Goal: Information Seeking & Learning: Learn about a topic

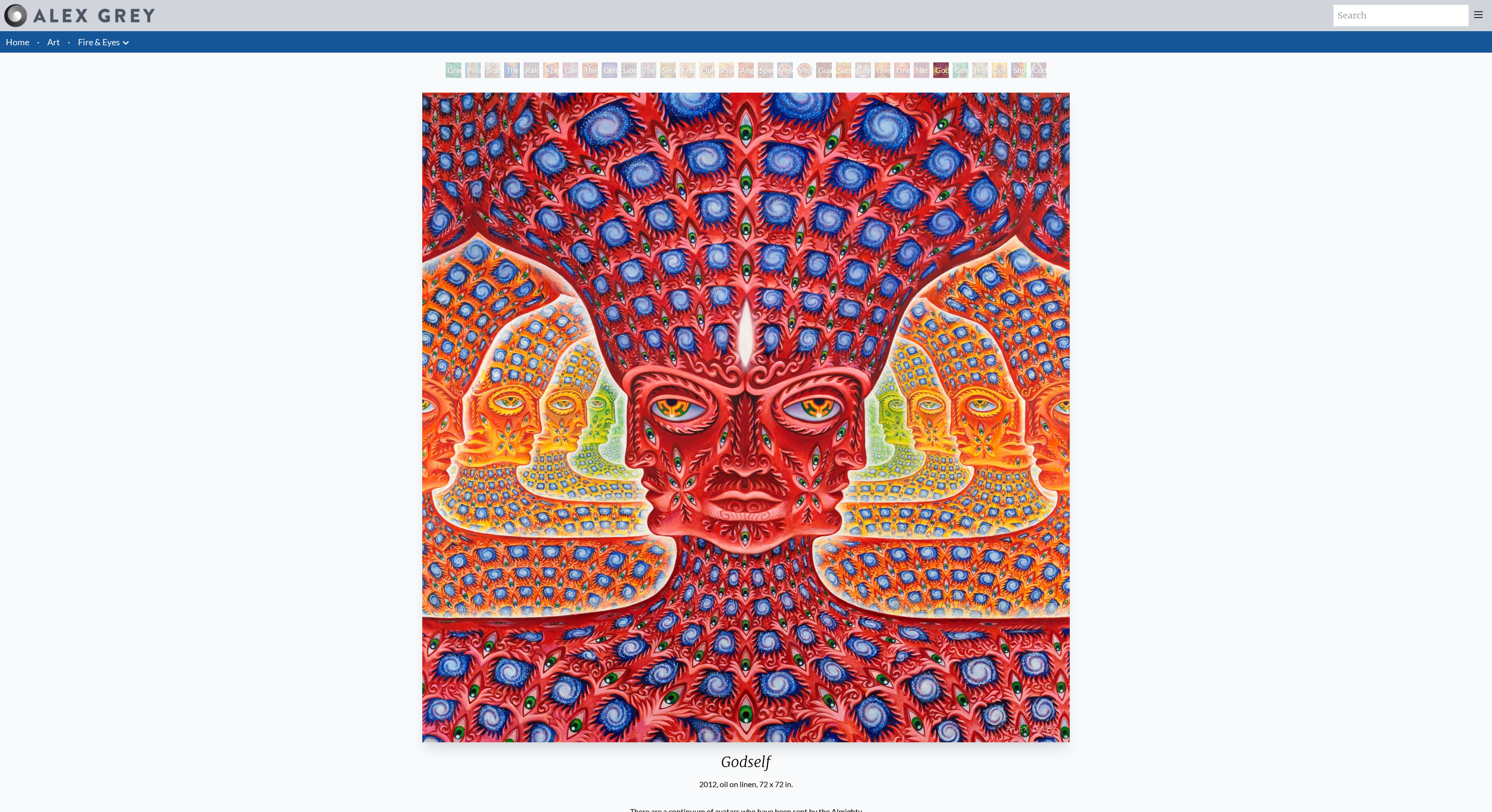
click at [851, 65] on div "Sunyata" at bounding box center [843, 70] width 15 height 15
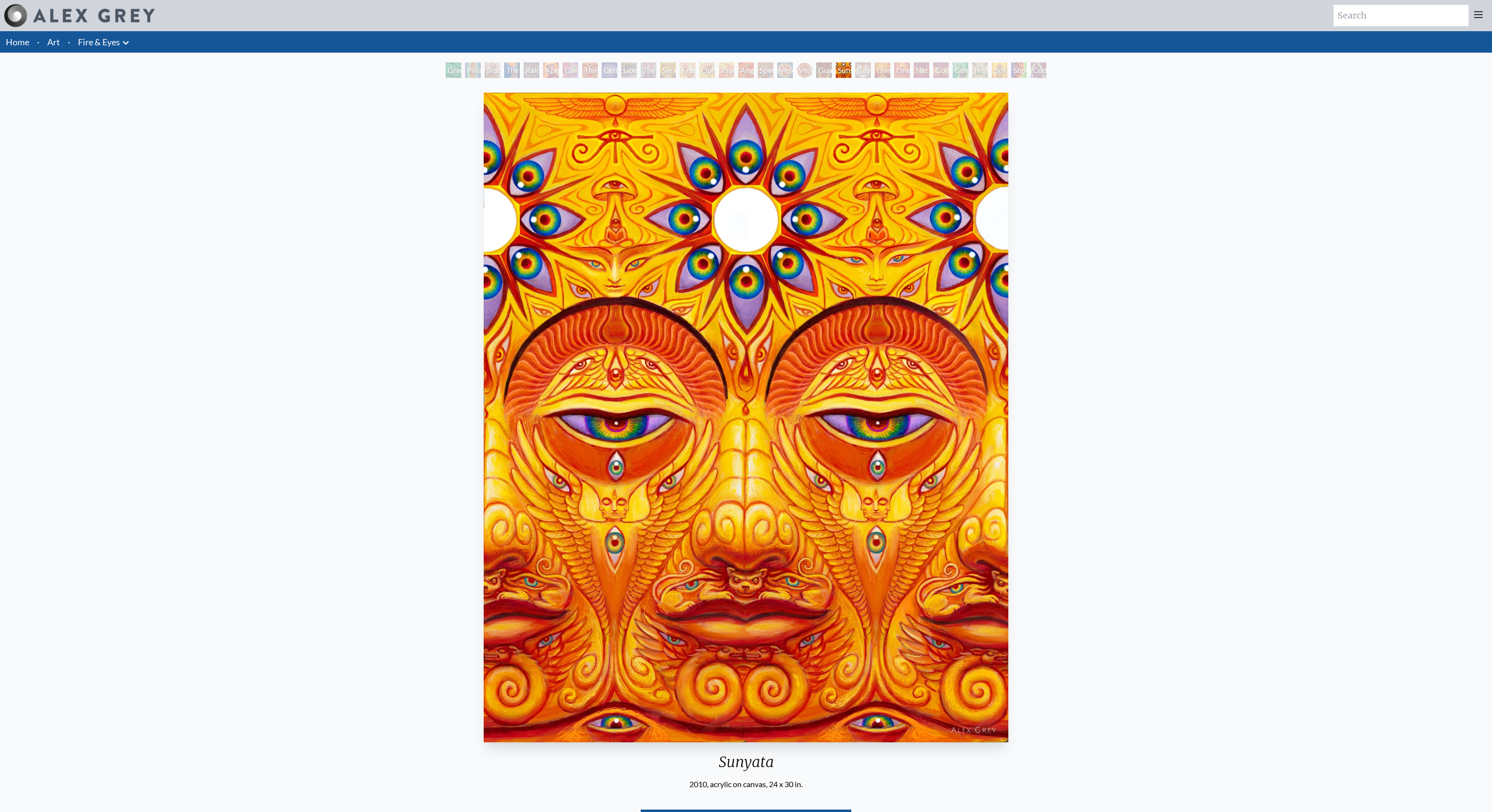
click at [778, 73] on div "Vision Crystal" at bounding box center [785, 70] width 15 height 15
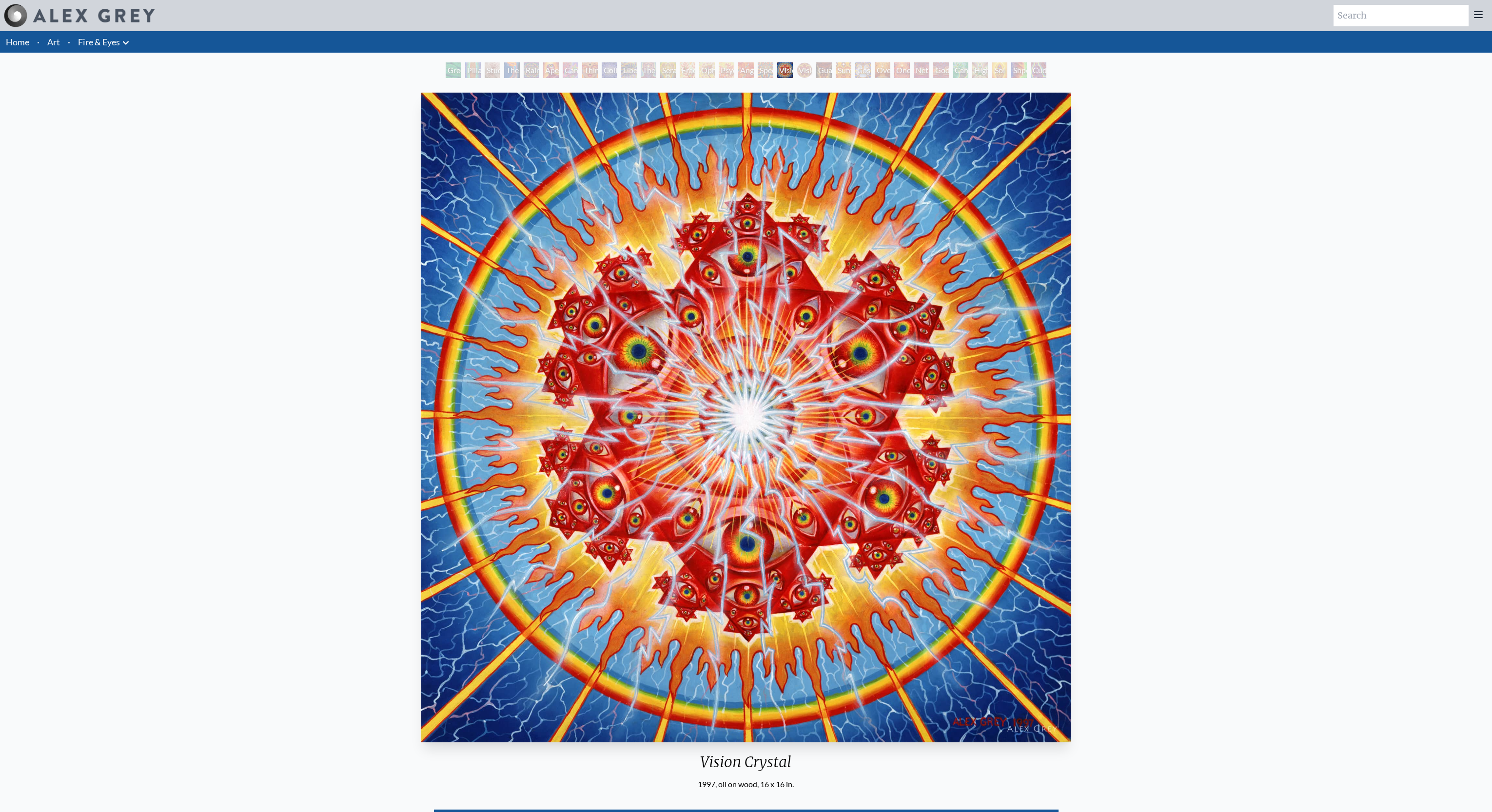
click at [699, 68] on div "Ophanic Eyelash" at bounding box center [706, 70] width 15 height 15
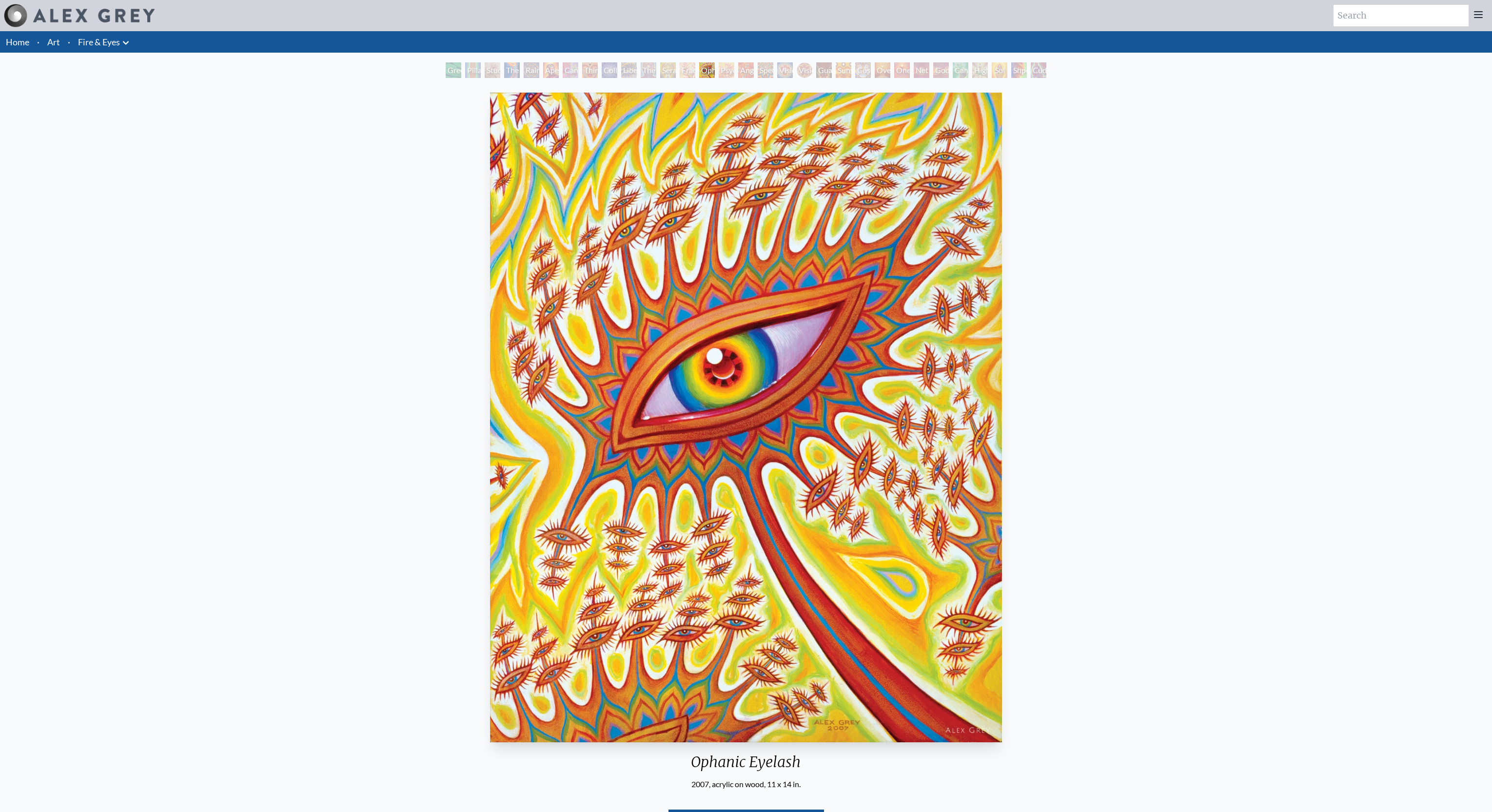
click at [545, 70] on div "Aperture" at bounding box center [550, 70] width 15 height 15
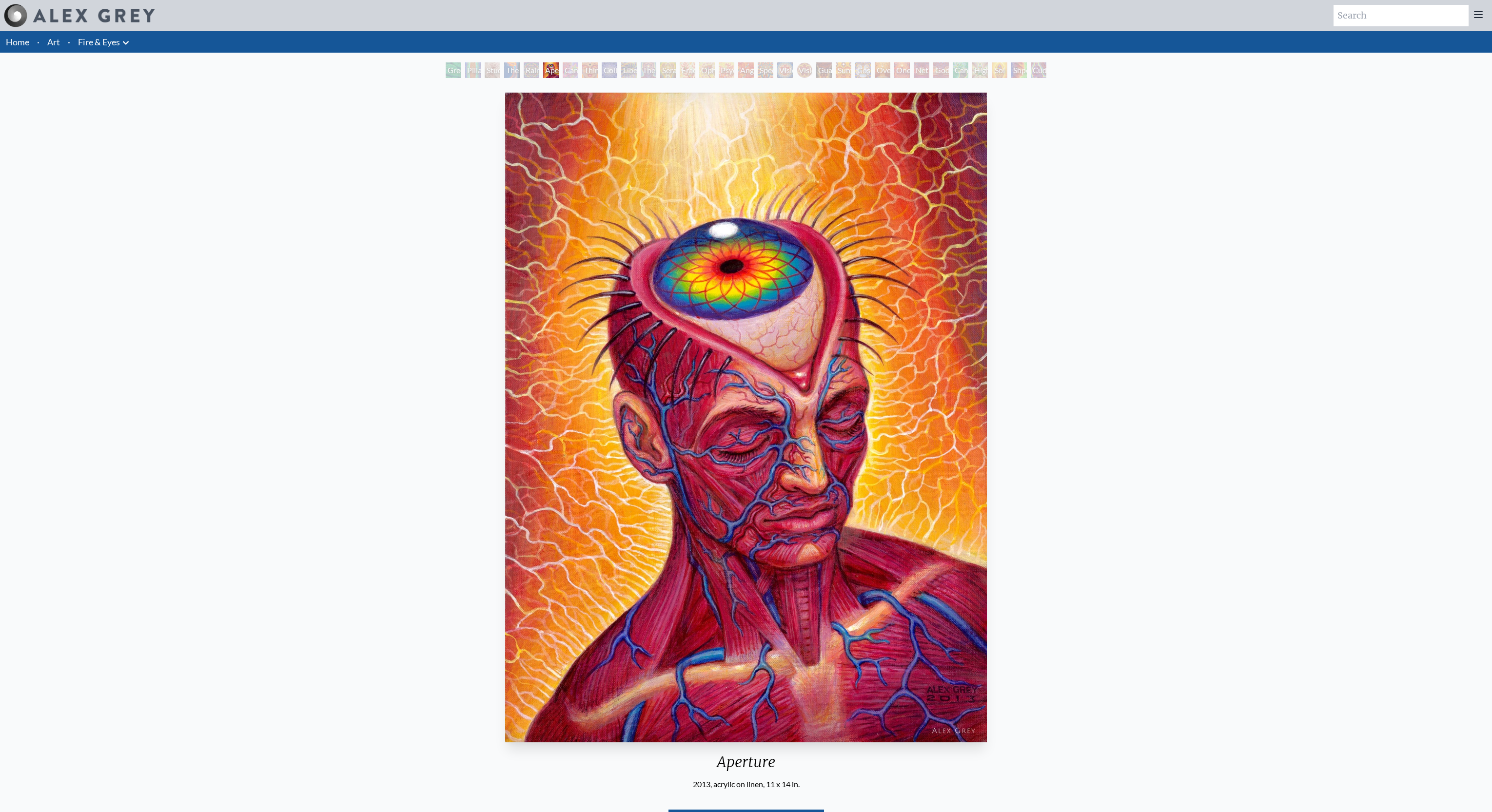
click at [465, 62] on div "Home · Art · Fire & Eyes Anatomical Drawings" at bounding box center [746, 450] width 1492 height 837
click at [490, 65] on div "Study for the Great Turn" at bounding box center [492, 70] width 15 height 15
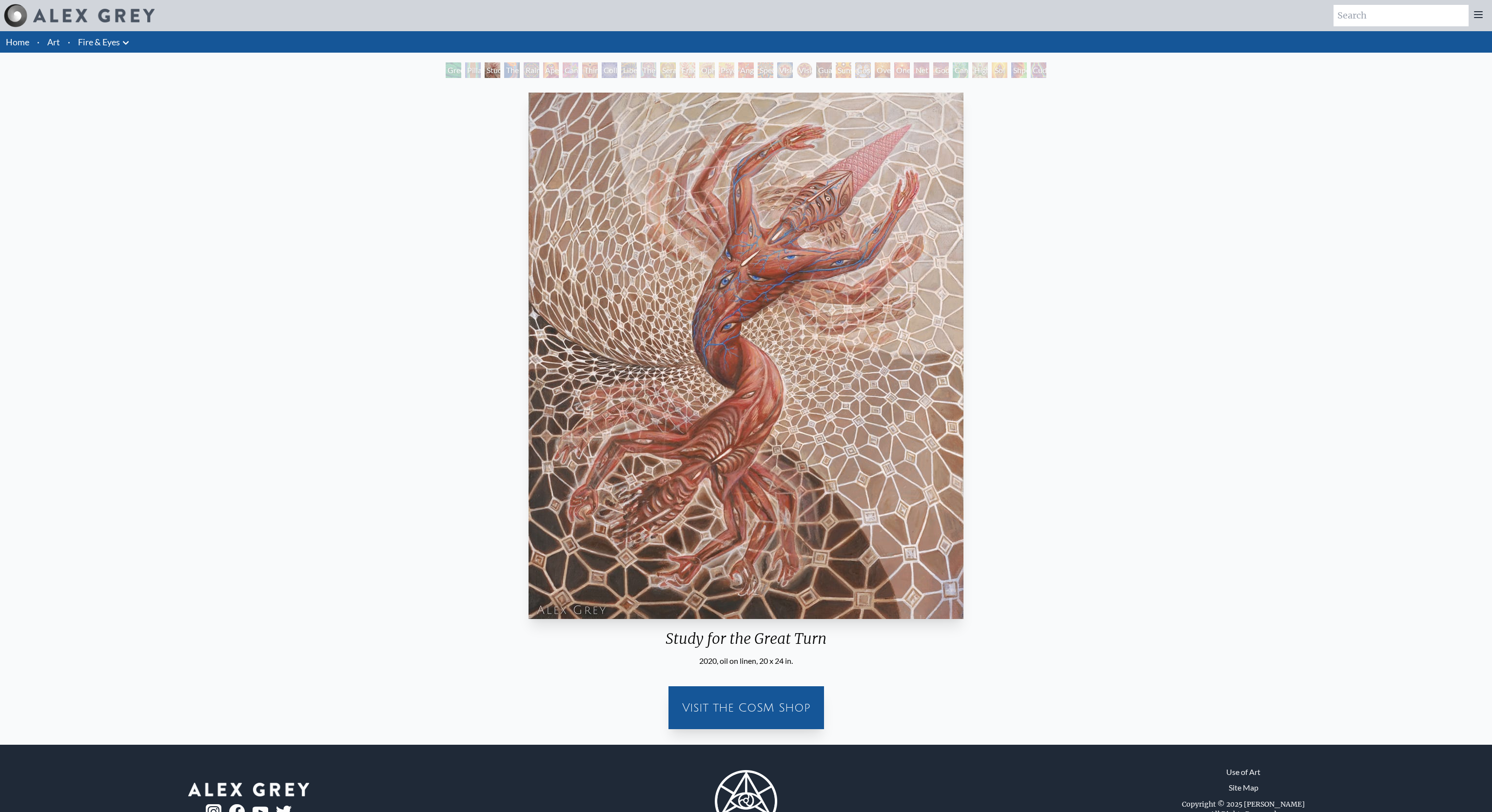
click at [1002, 66] on div "Sol Invictus" at bounding box center [999, 70] width 15 height 15
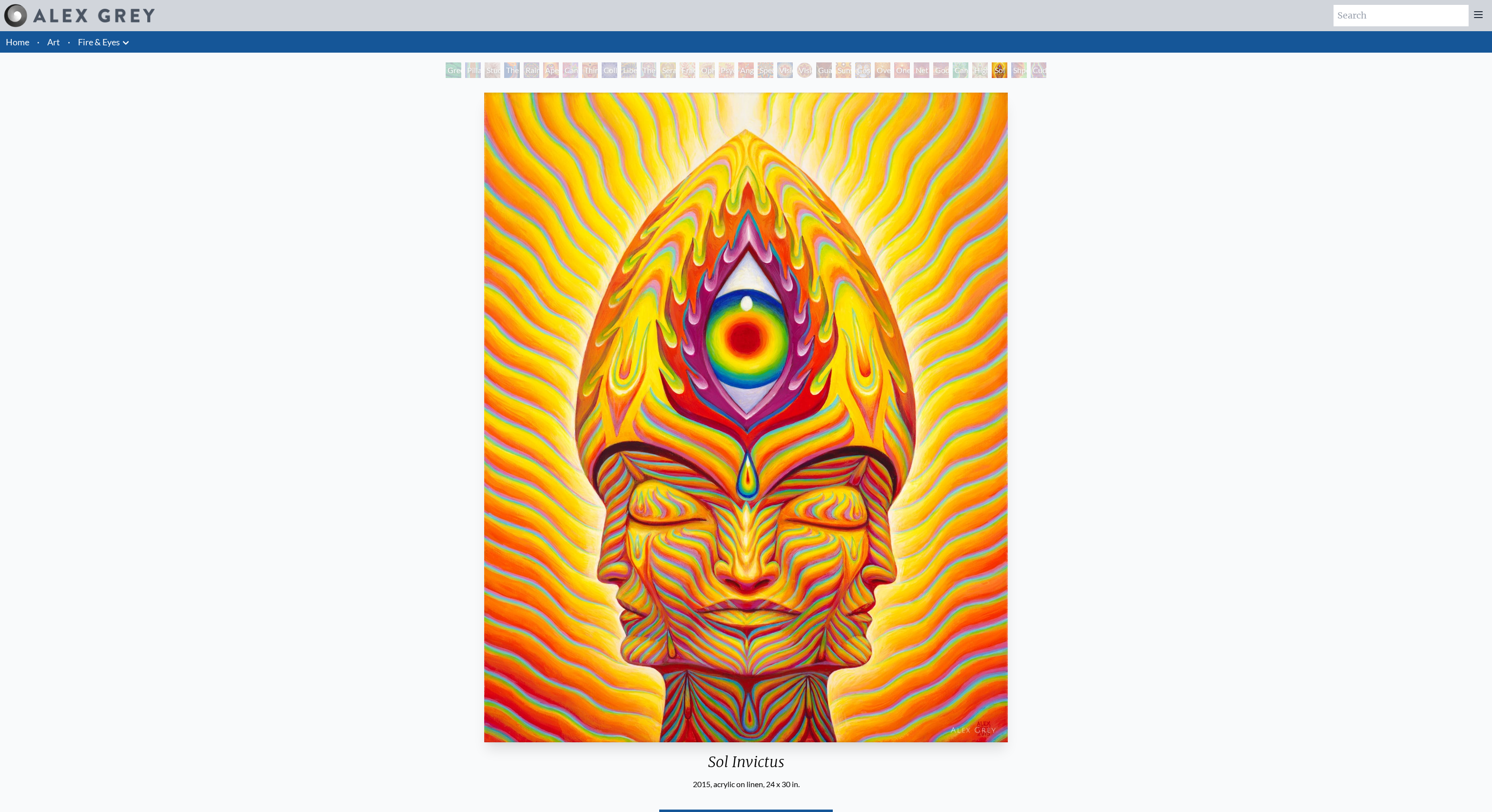
click at [968, 72] on div "Cannafist" at bounding box center [960, 70] width 15 height 15
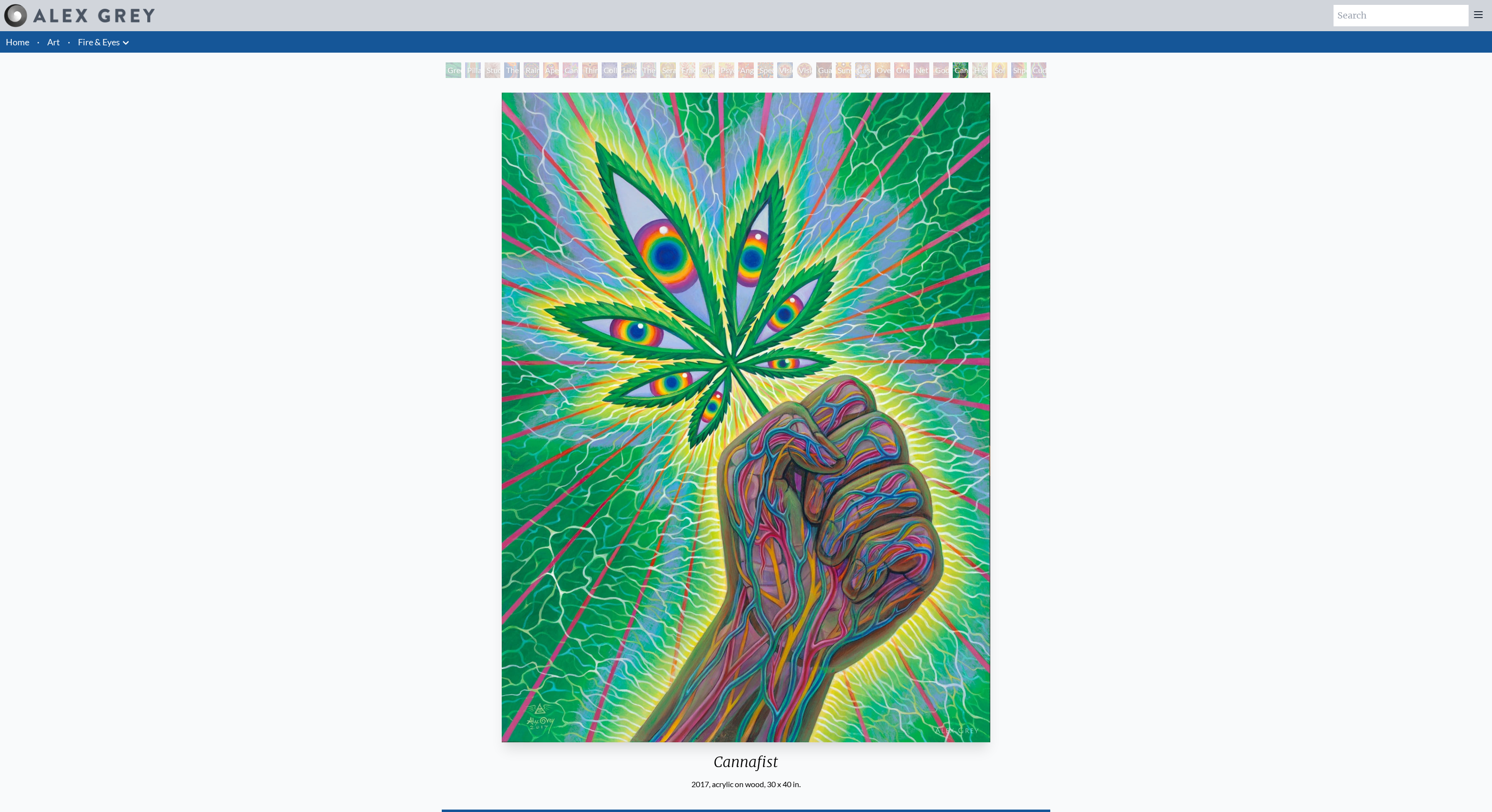
click at [1027, 70] on div "Shpongled" at bounding box center [1019, 70] width 15 height 15
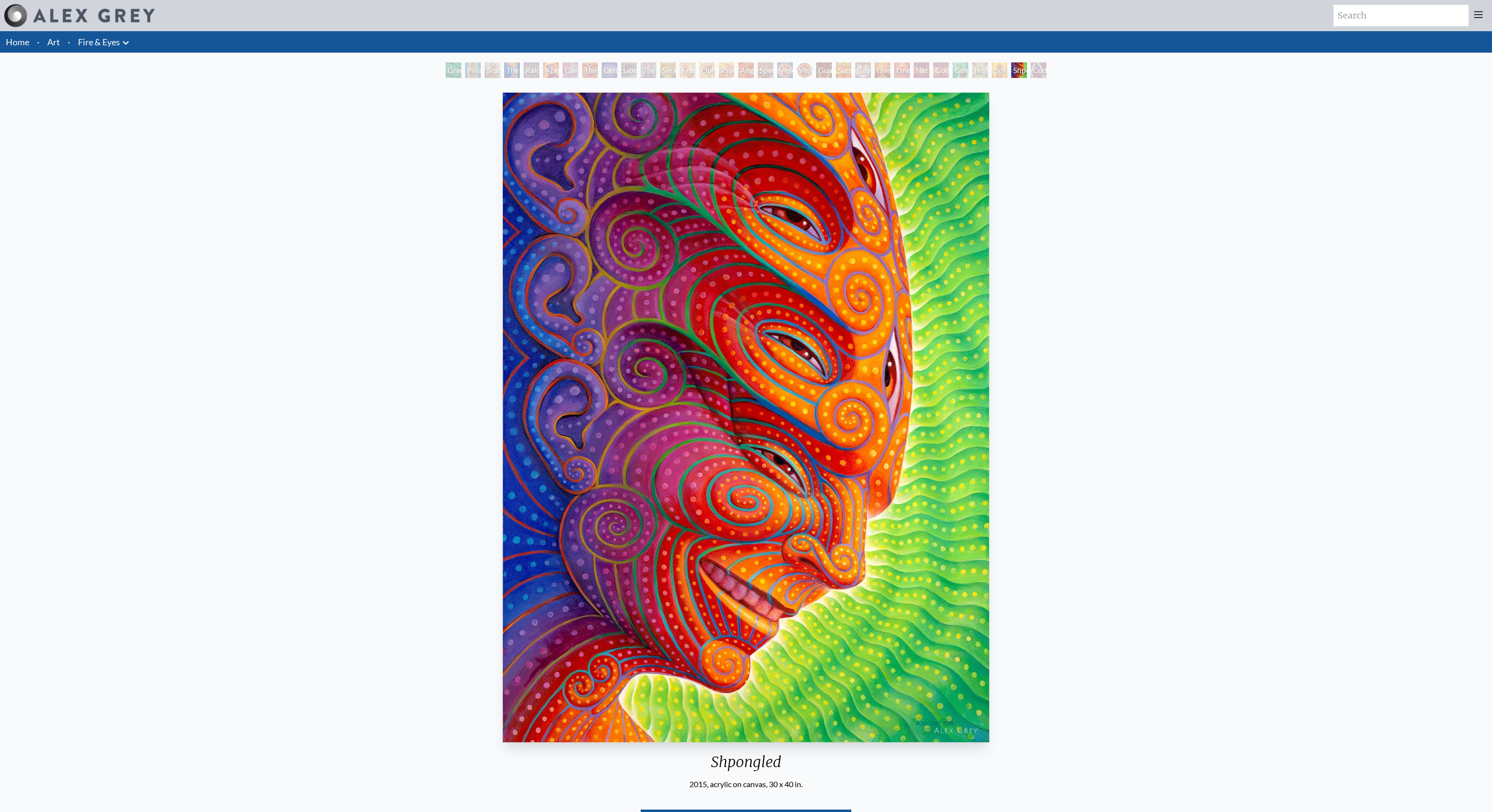
click at [17, 45] on link "Home" at bounding box center [17, 42] width 23 height 11
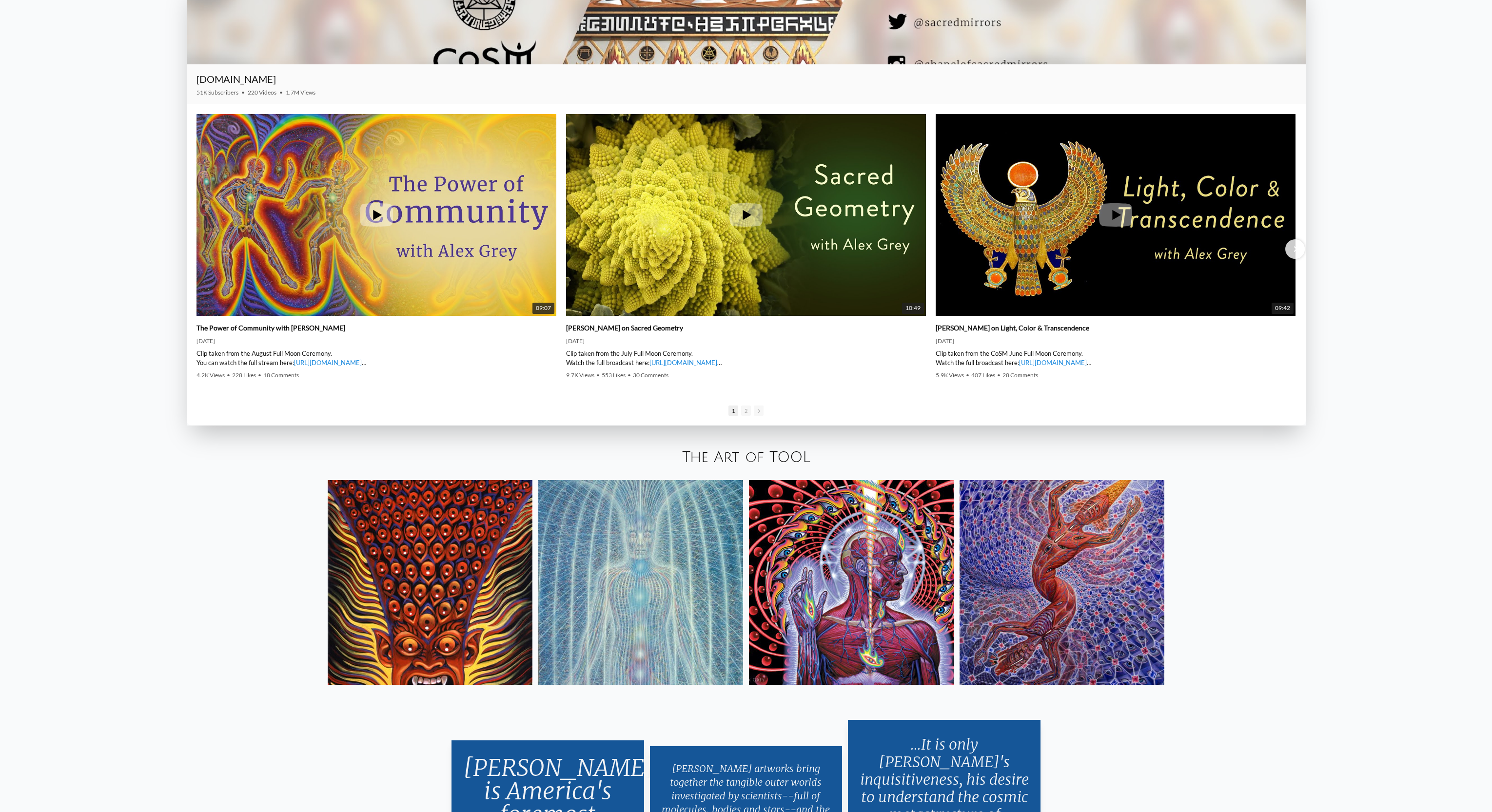
scroll to position [2184, 0]
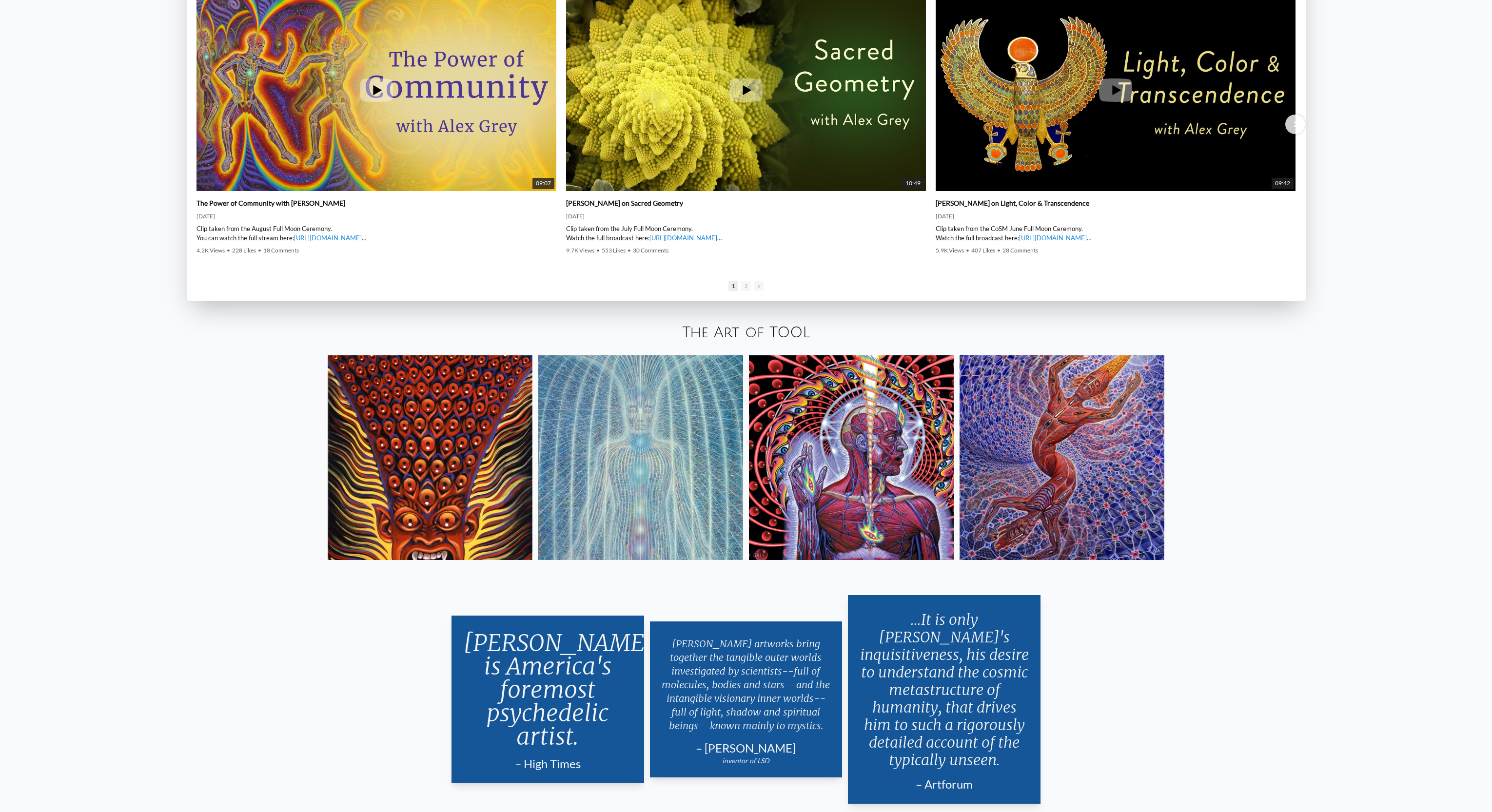
click at [630, 453] on img at bounding box center [641, 458] width 205 height 205
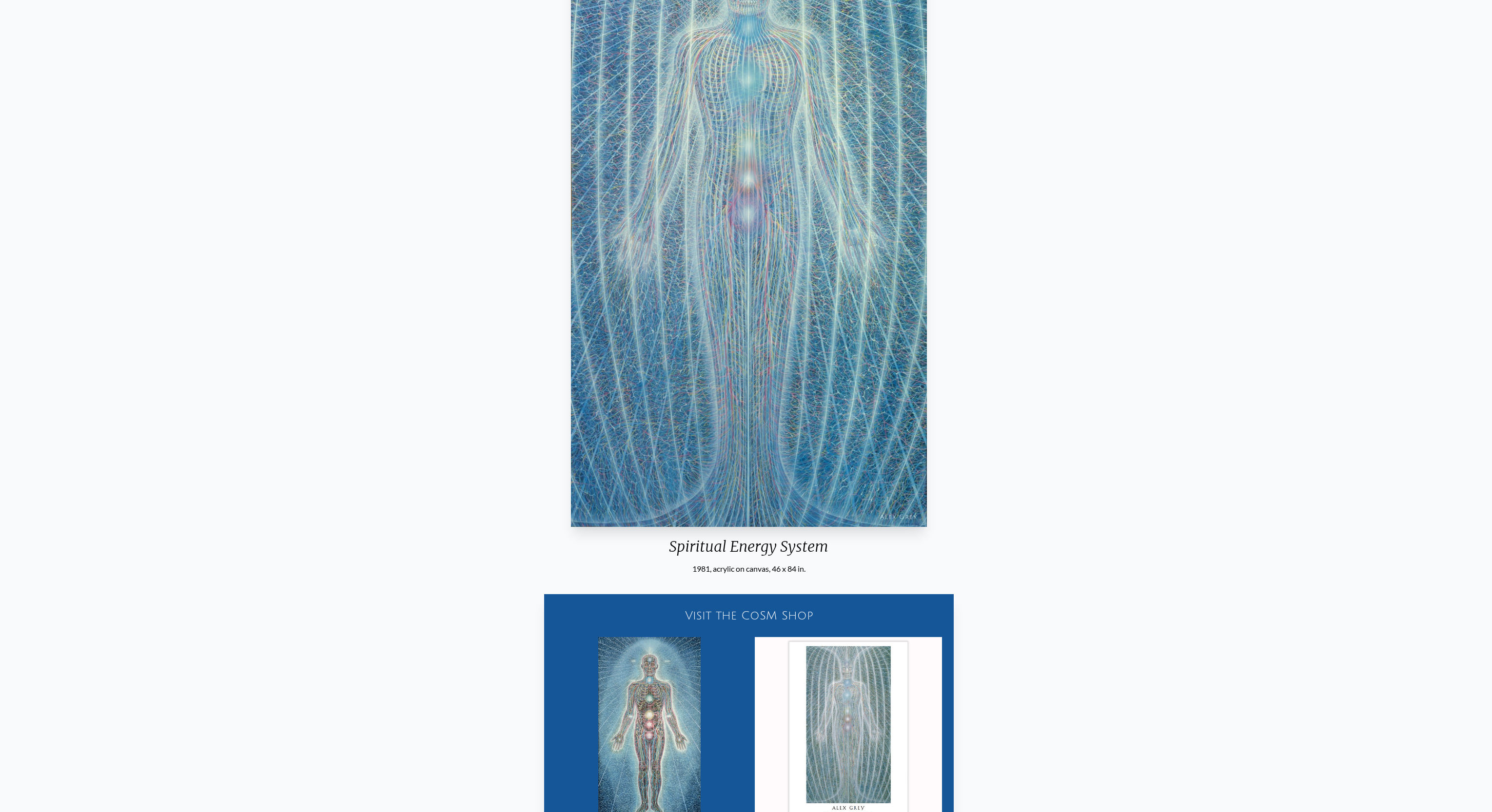
scroll to position [387, 0]
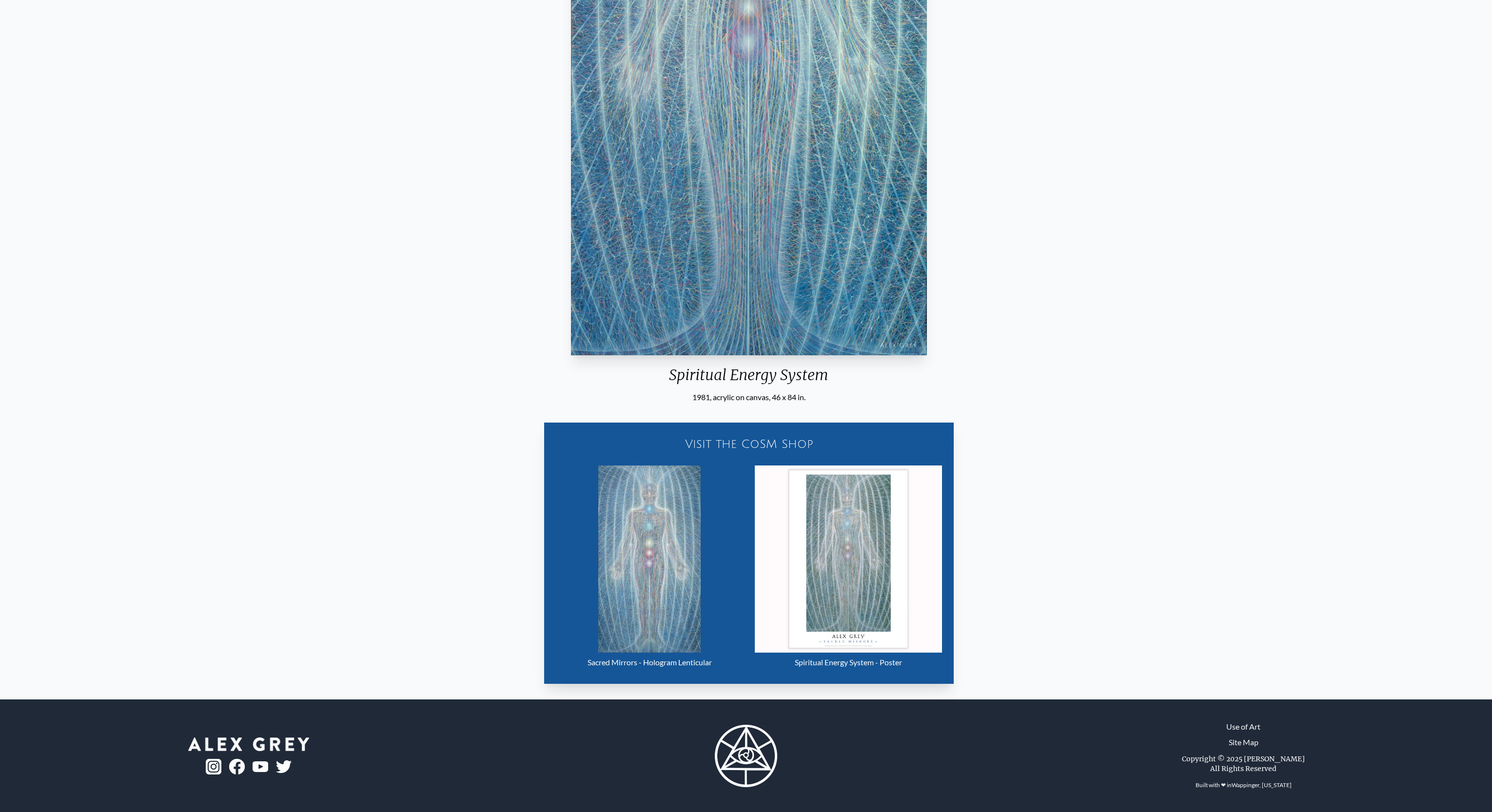
click at [667, 568] on img "16 / 23" at bounding box center [649, 559] width 102 height 187
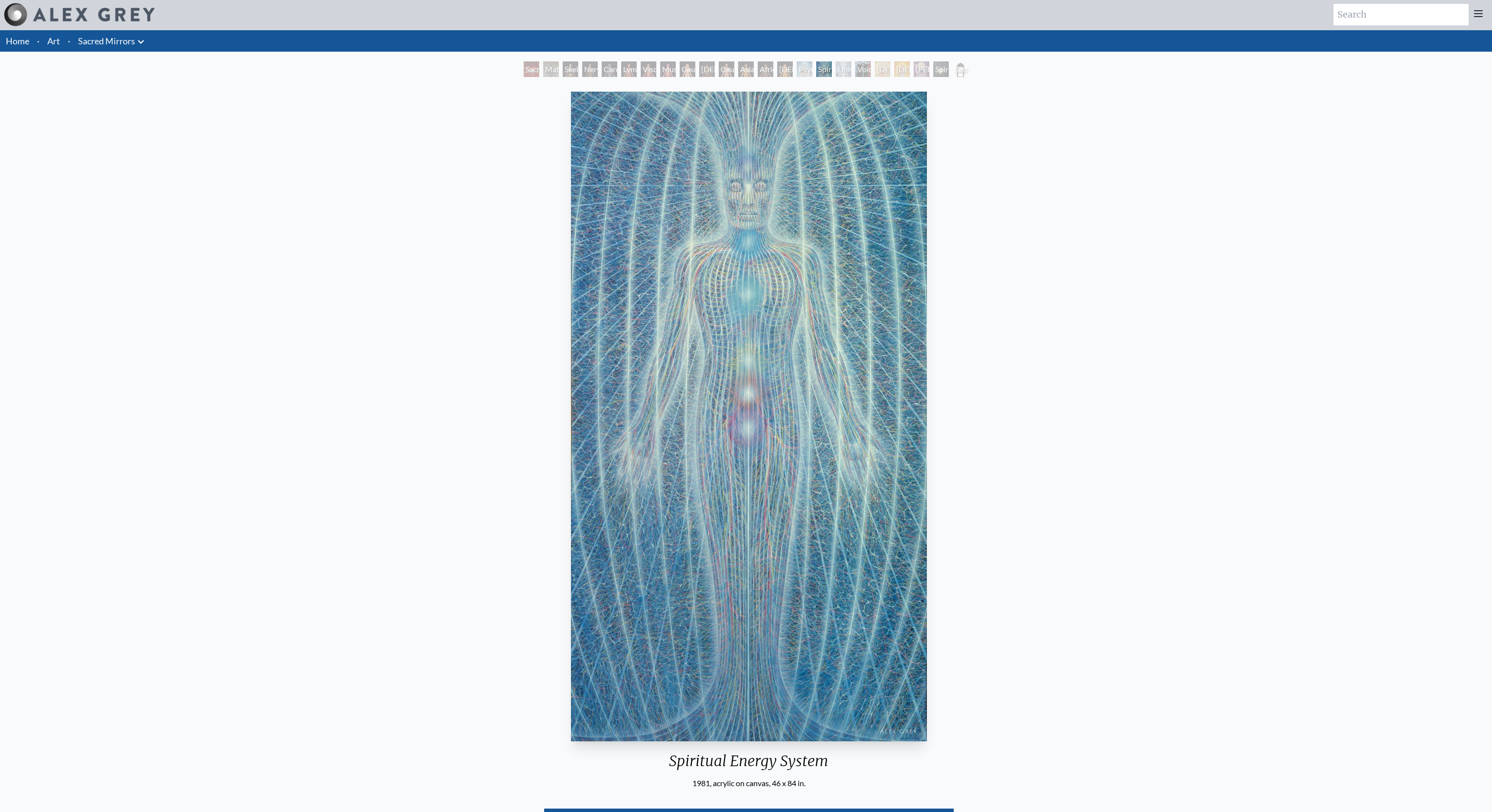
scroll to position [0, 0]
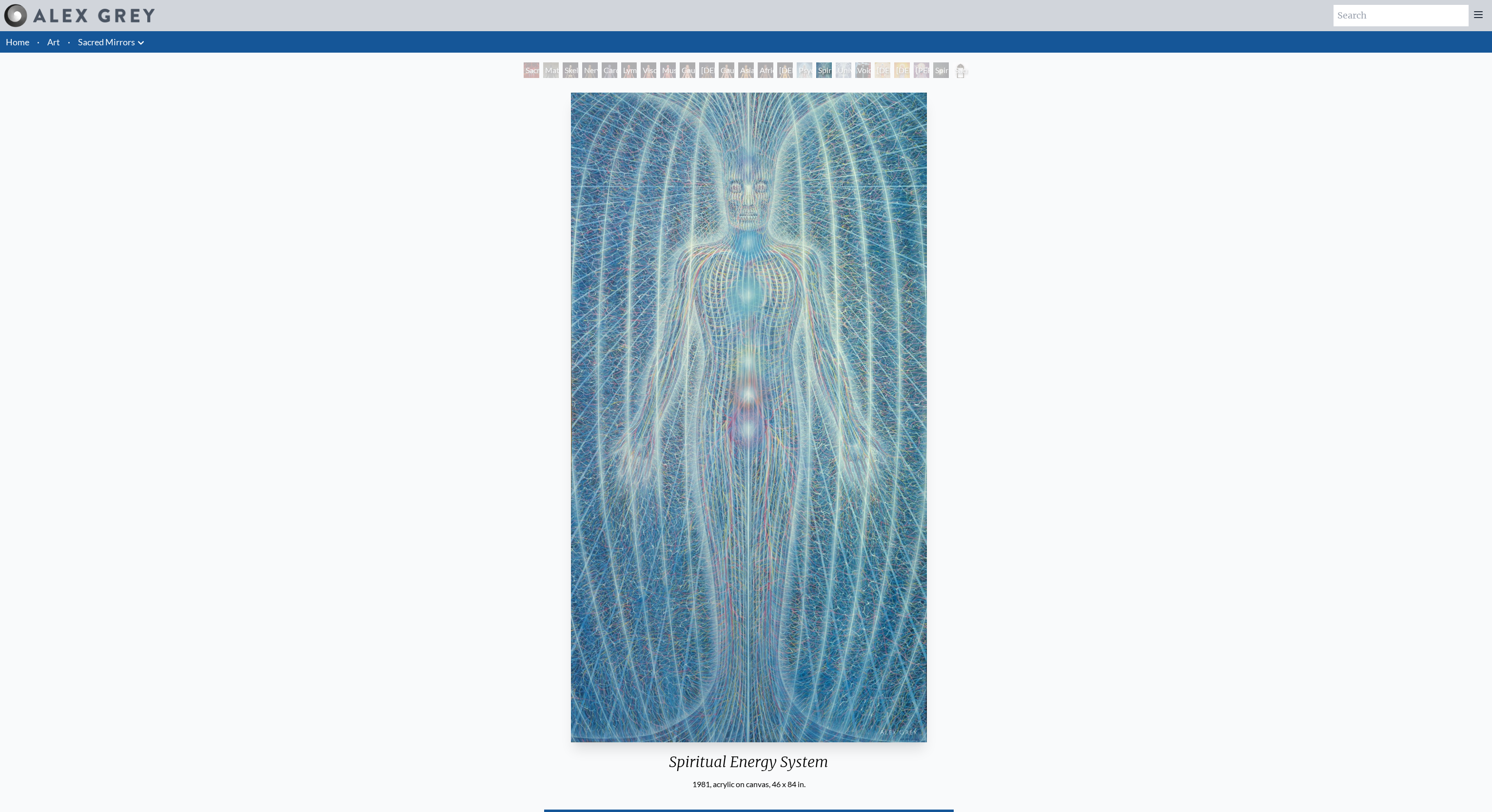
click at [953, 72] on div "Sacred Mirrors Frame" at bounding box center [960, 70] width 15 height 15
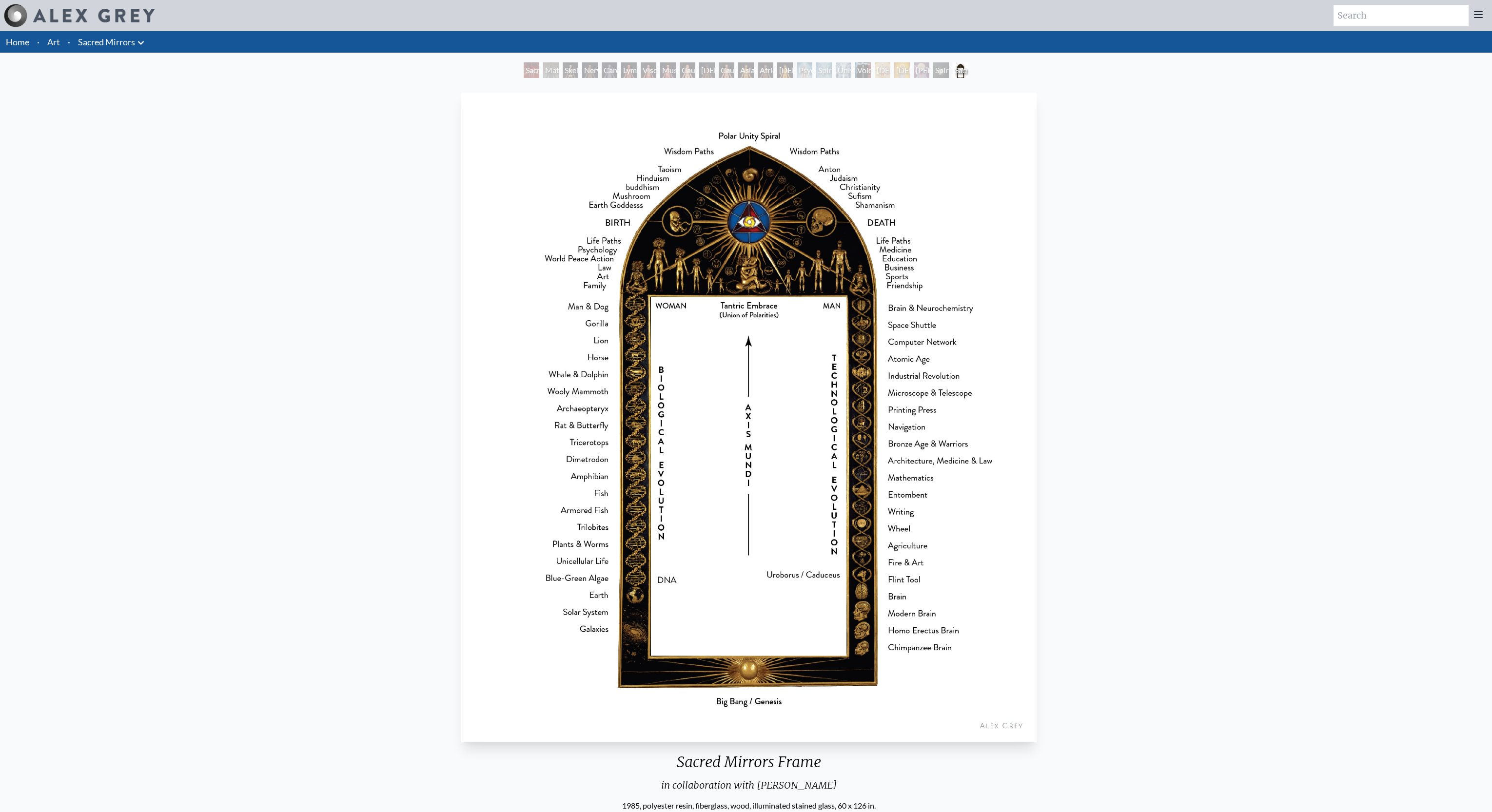
click at [961, 72] on div "Sacred Mirrors Frame" at bounding box center [960, 70] width 15 height 15
click at [915, 70] on div "Sophia" at bounding box center [921, 70] width 15 height 15
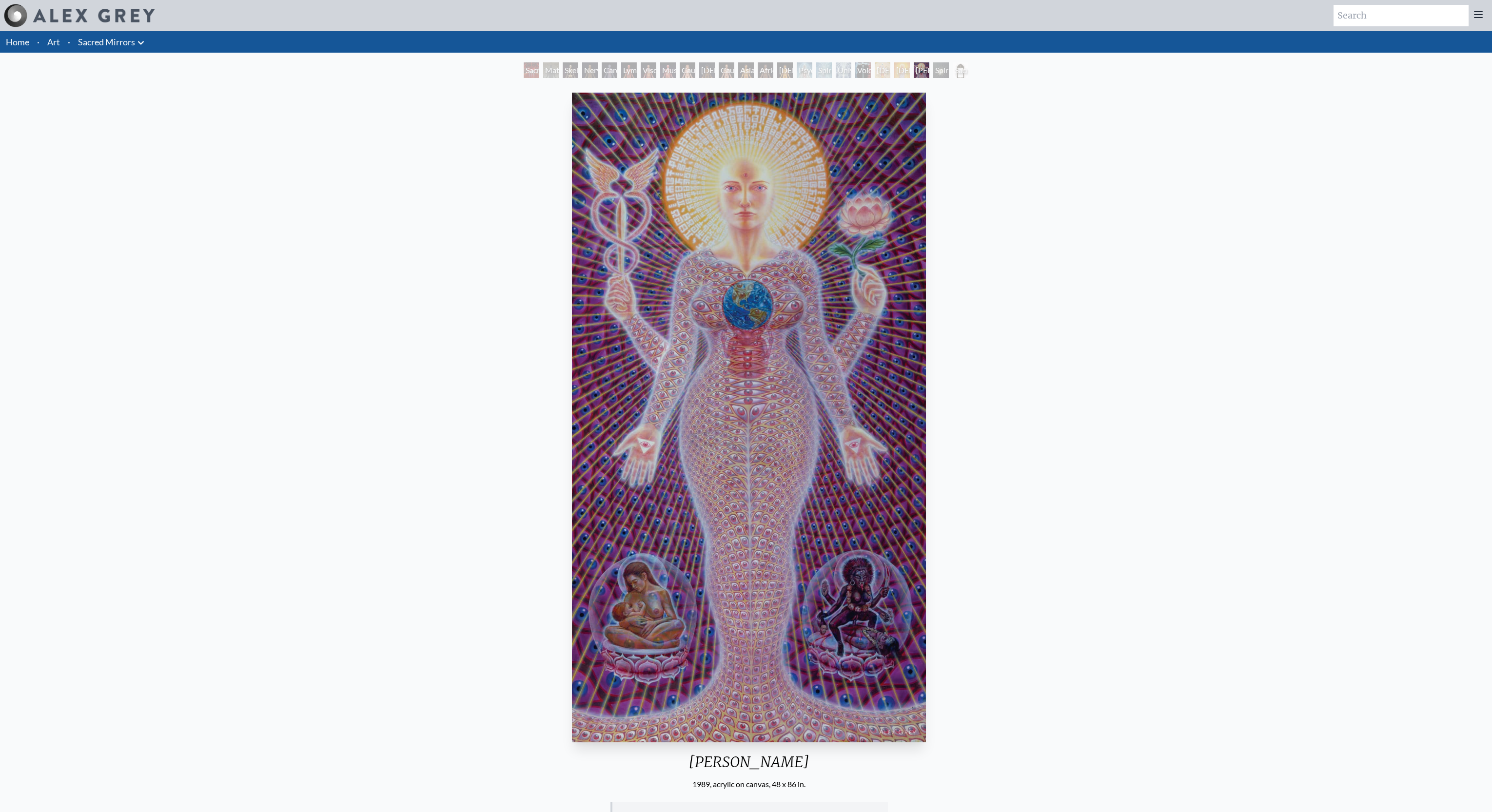
click at [897, 69] on div "Christ" at bounding box center [902, 70] width 15 height 15
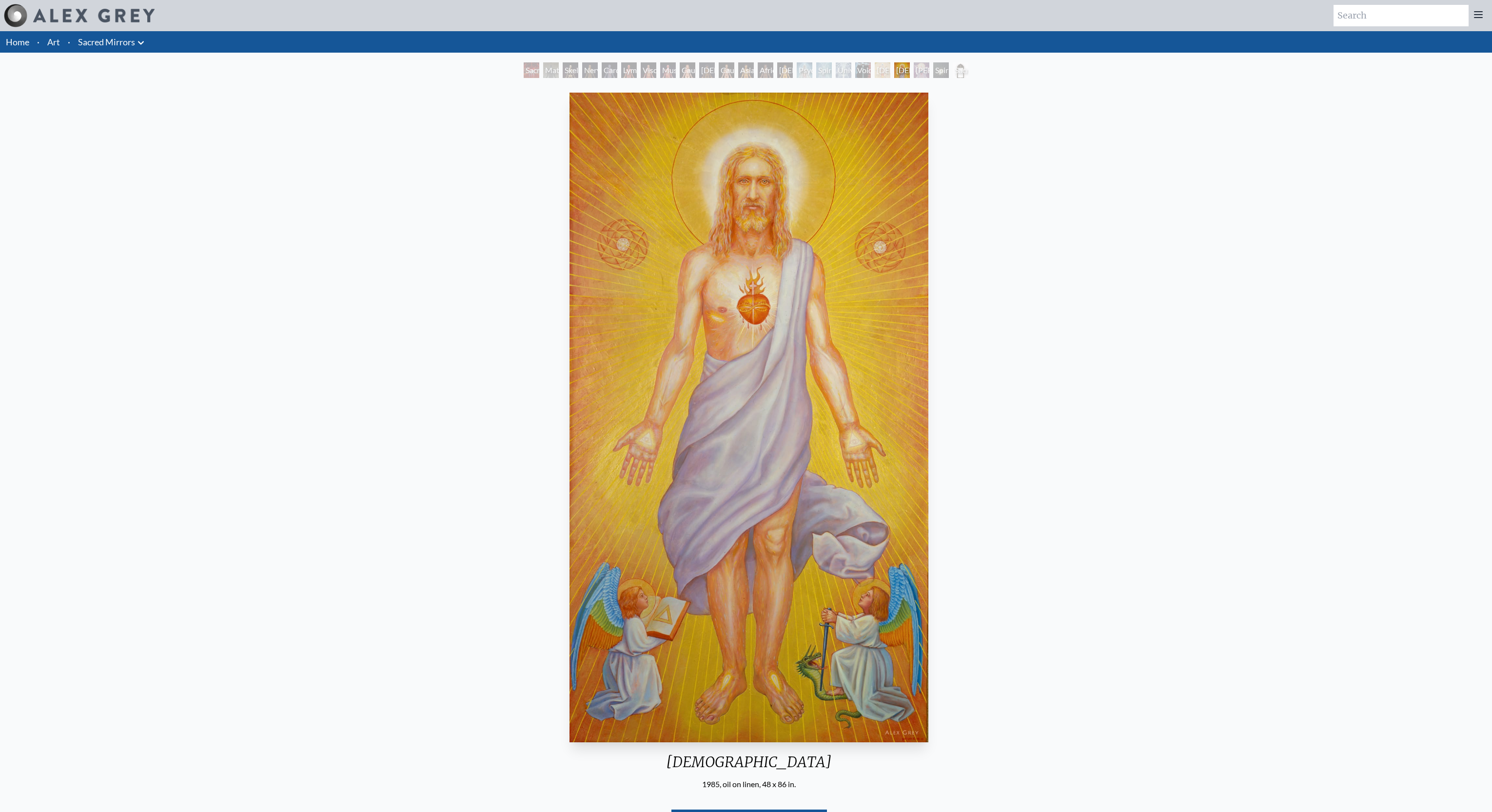
click at [881, 70] on div "Avalokitesvara" at bounding box center [882, 70] width 15 height 15
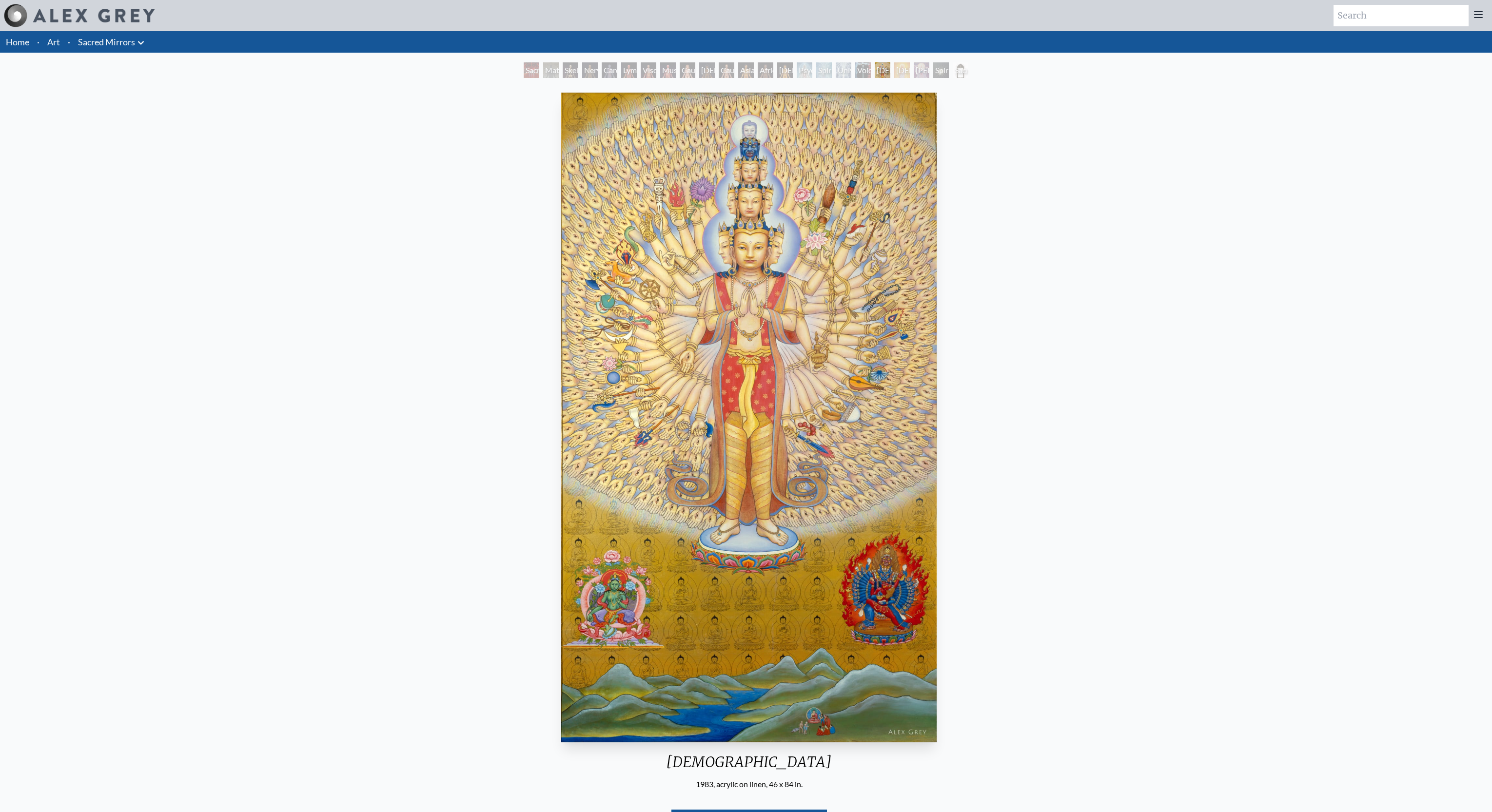
click at [866, 70] on div "Void Clear Light" at bounding box center [863, 70] width 15 height 15
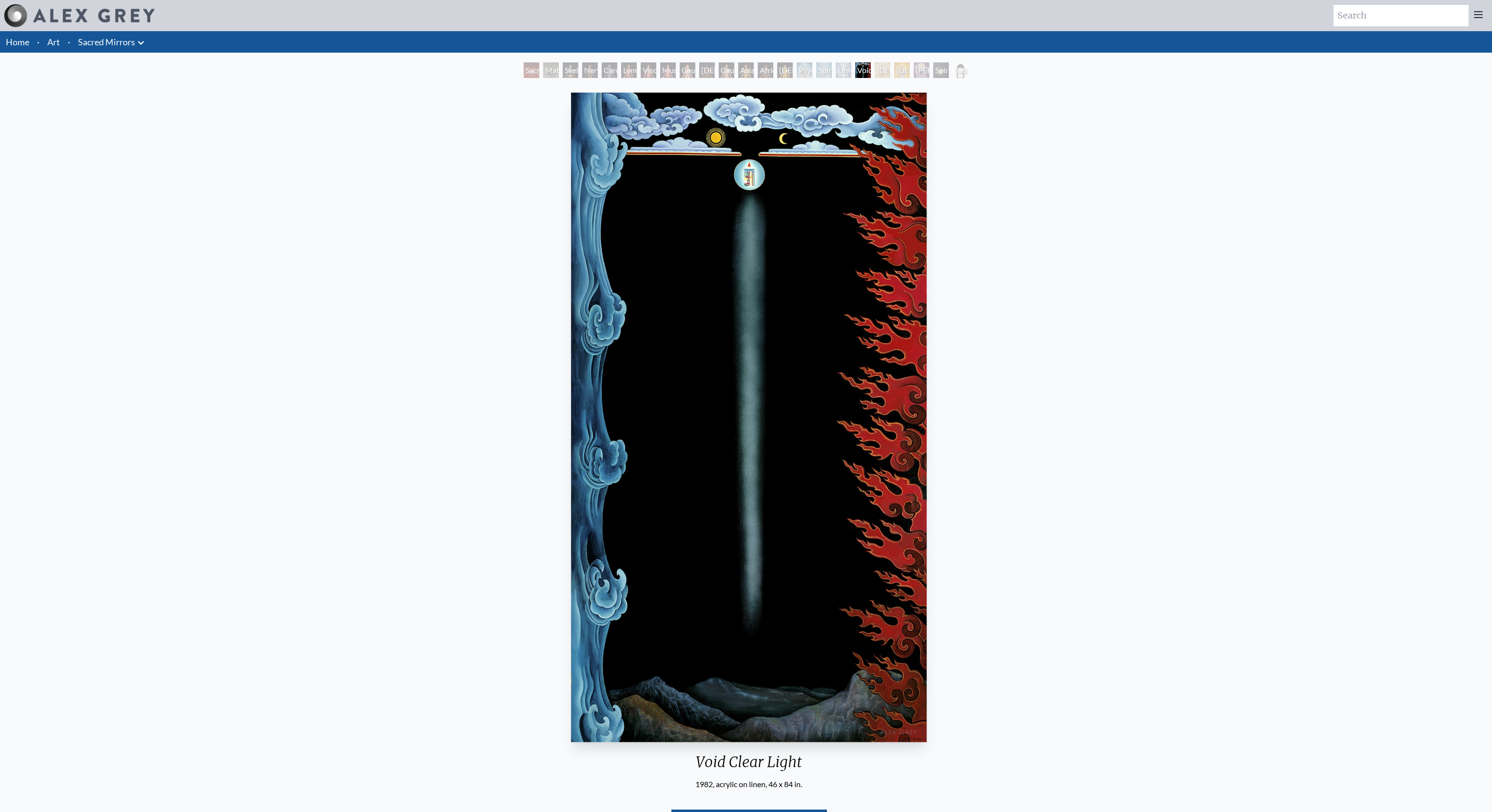
click at [829, 72] on div "Spiritual Energy System" at bounding box center [823, 70] width 15 height 15
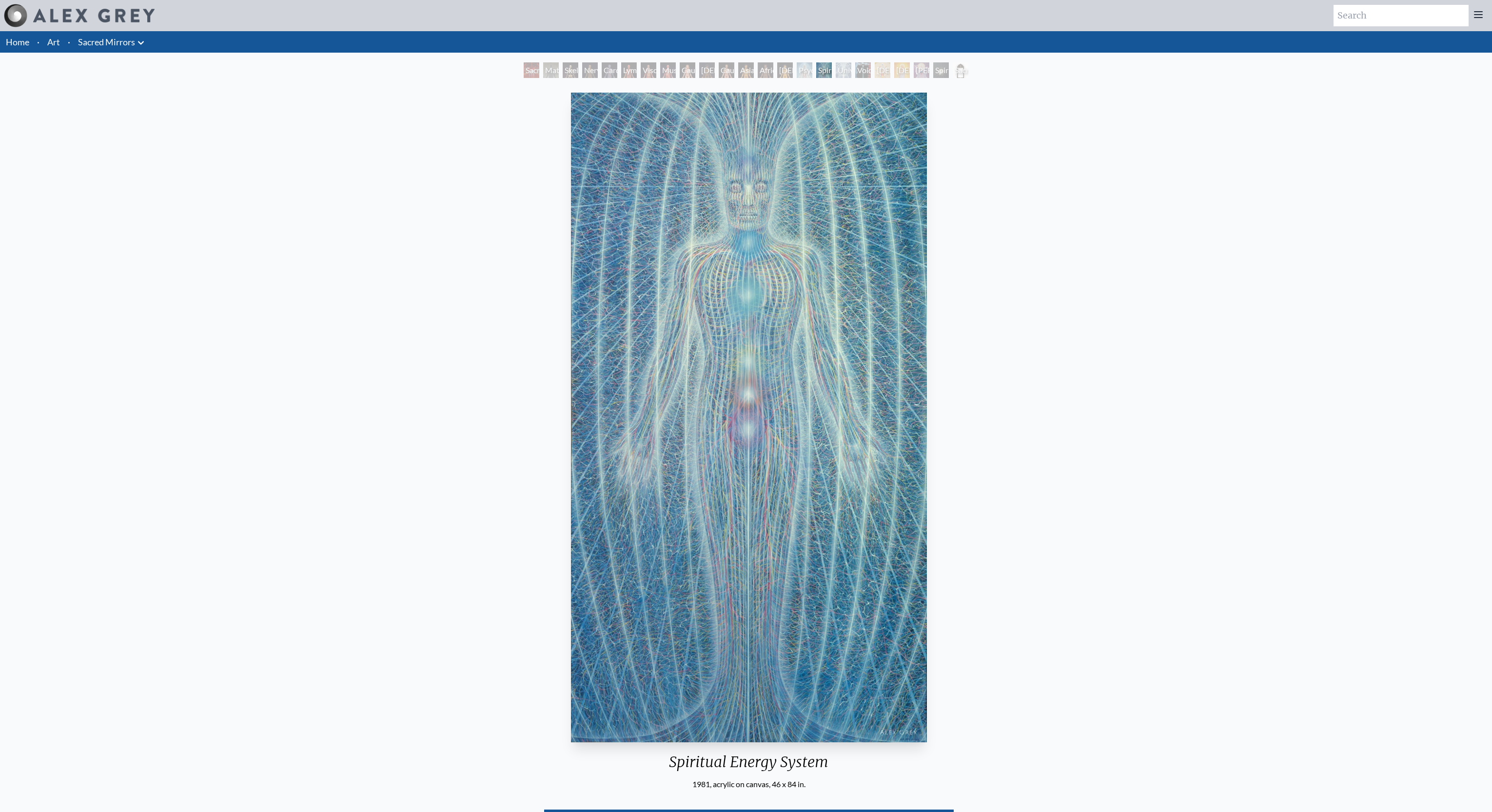
click at [778, 74] on div "Asian Woman" at bounding box center [785, 70] width 15 height 15
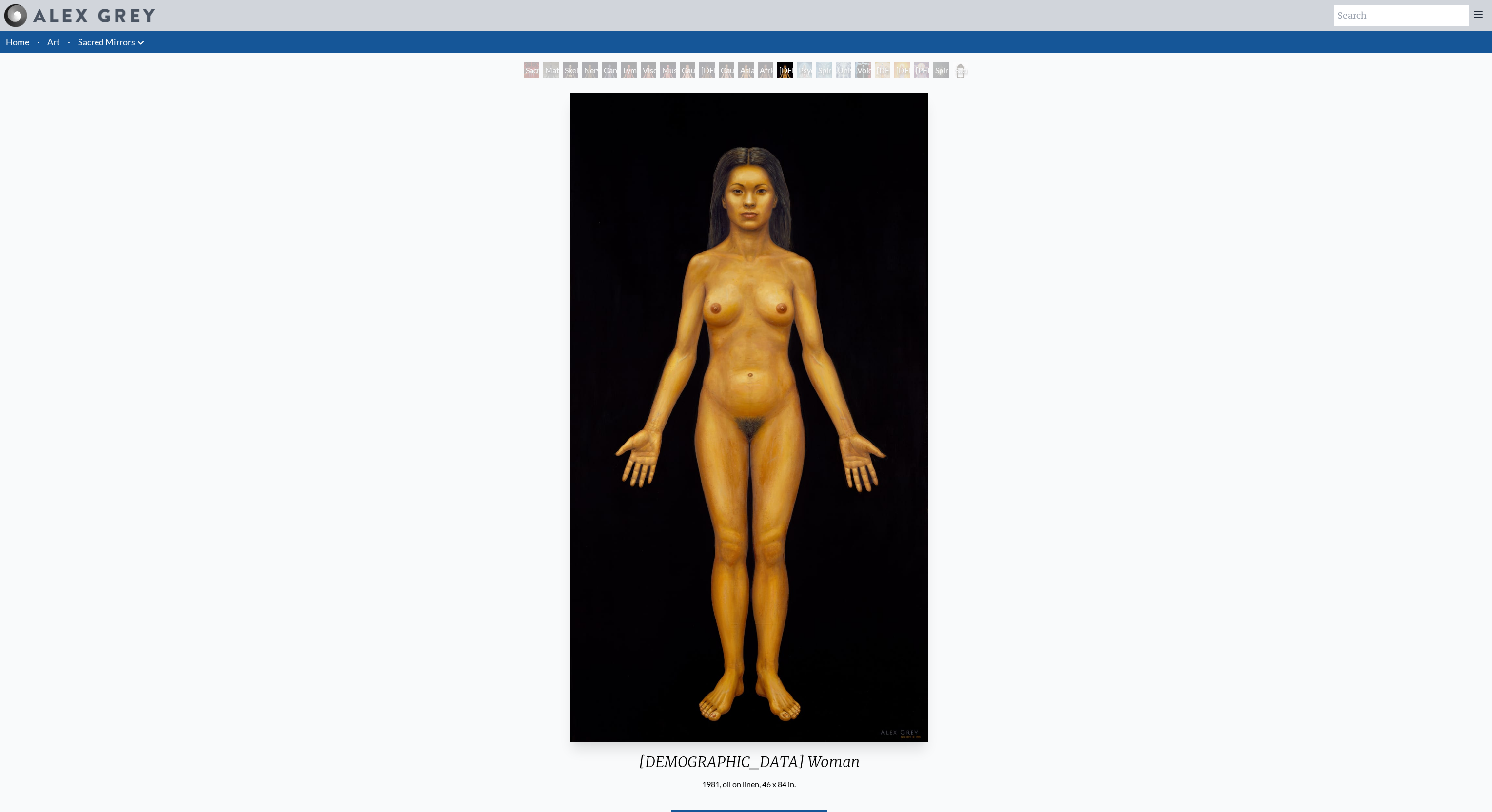
click at [748, 70] on div "Asian Man" at bounding box center [746, 70] width 15 height 15
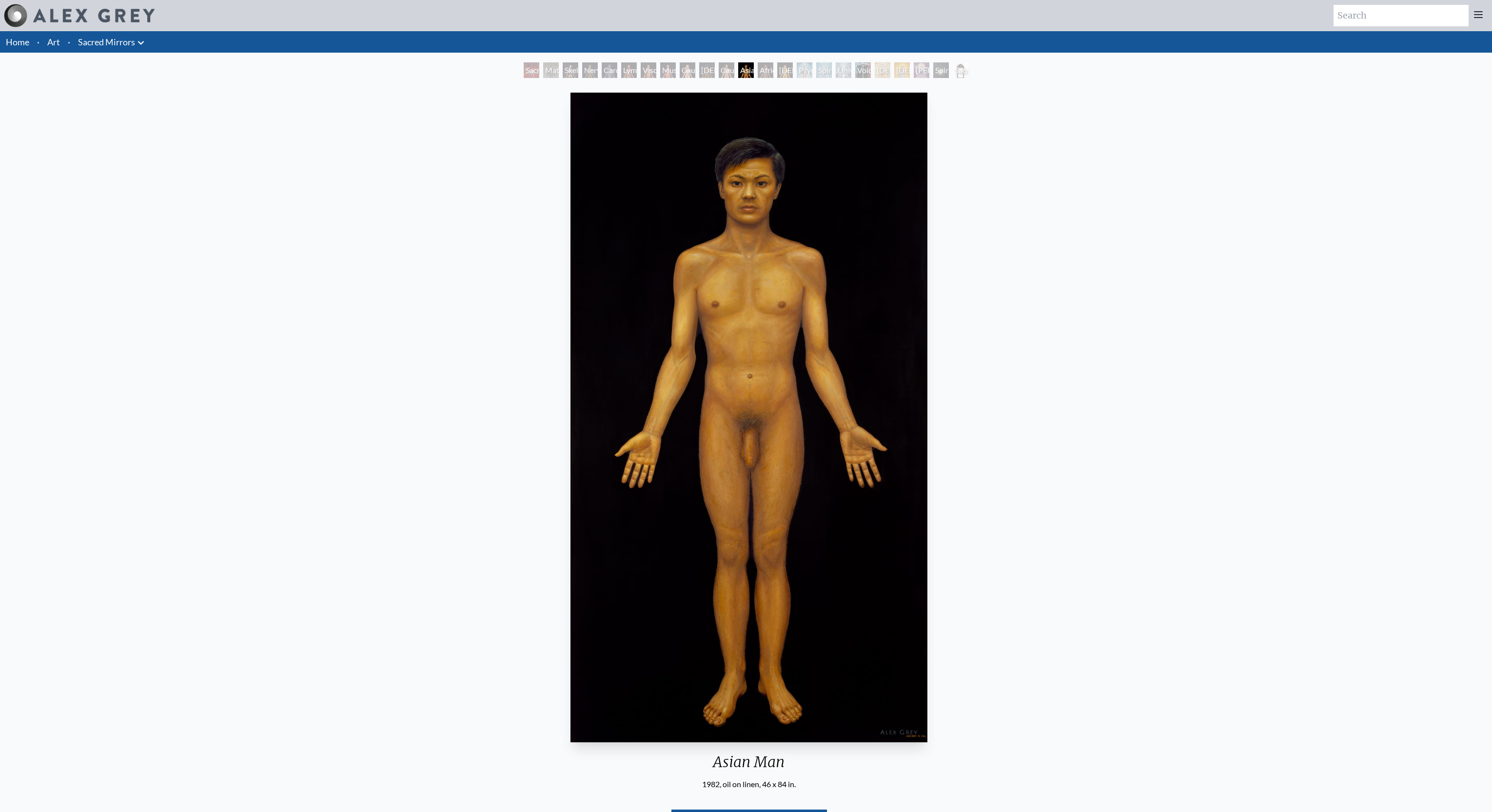
click at [719, 72] on div "Caucasian Man" at bounding box center [726, 70] width 15 height 15
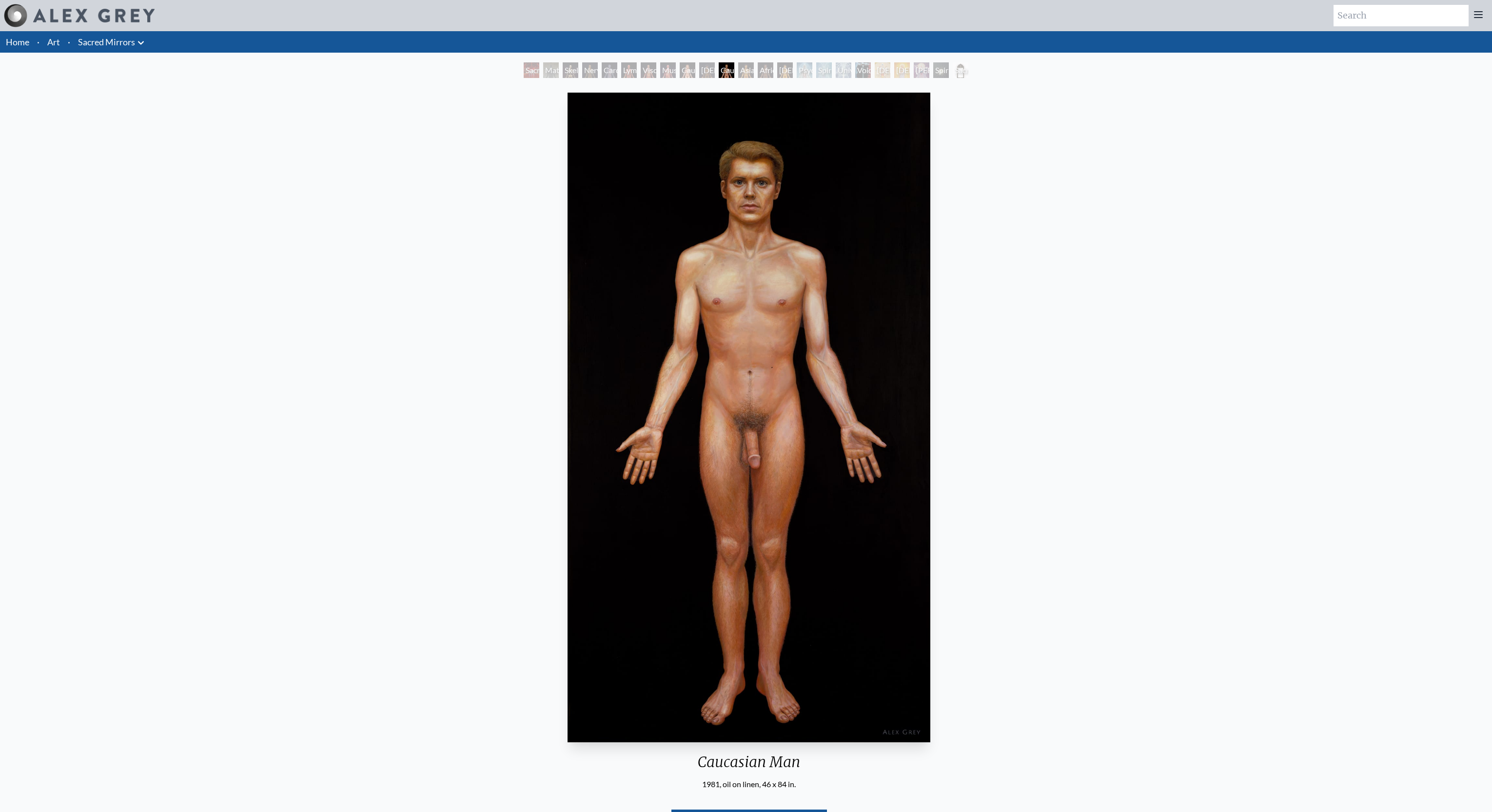
click at [690, 70] on div "Caucasian Woman" at bounding box center [687, 70] width 15 height 15
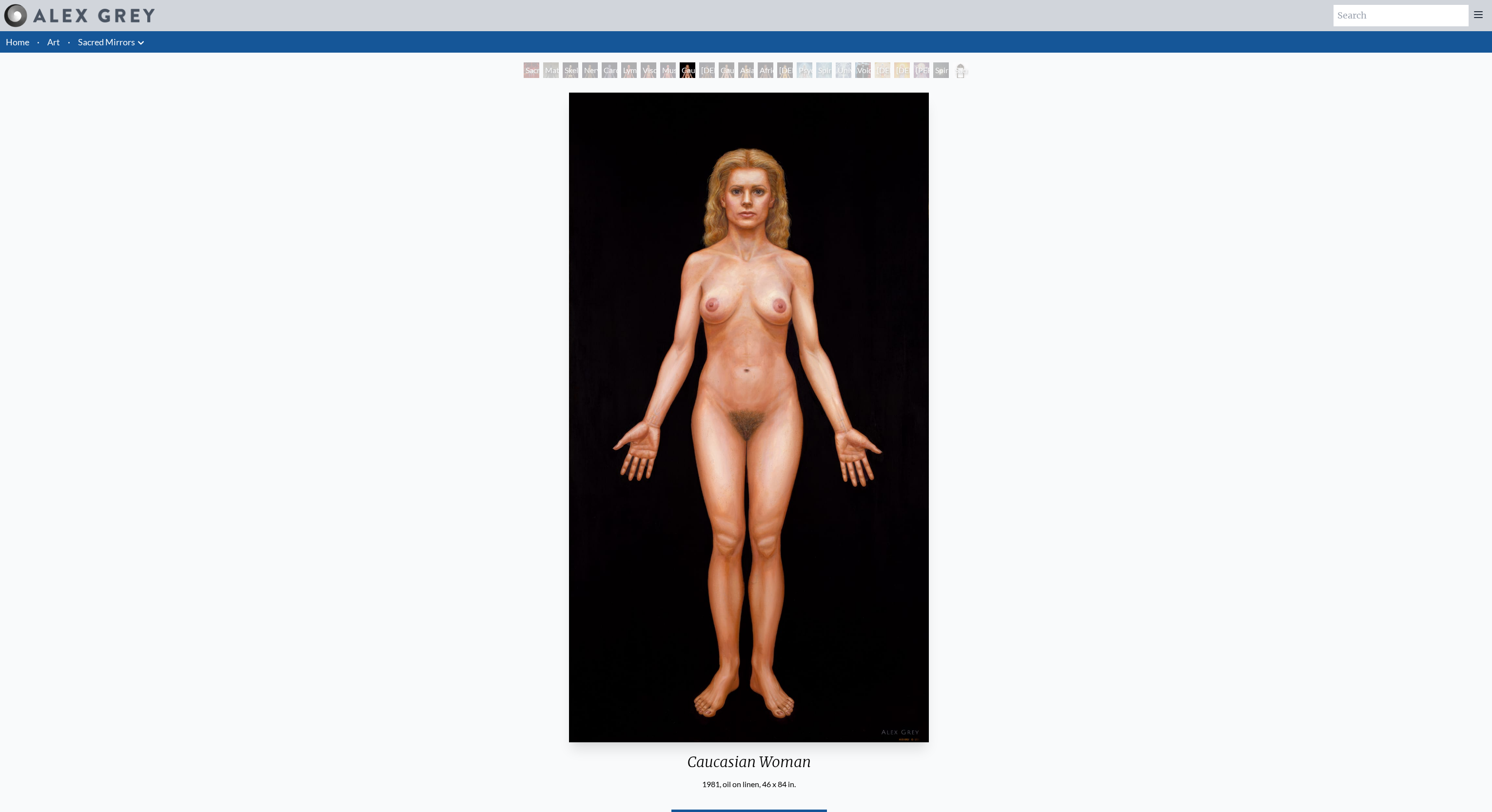
click at [647, 70] on div "Viscera" at bounding box center [648, 70] width 15 height 15
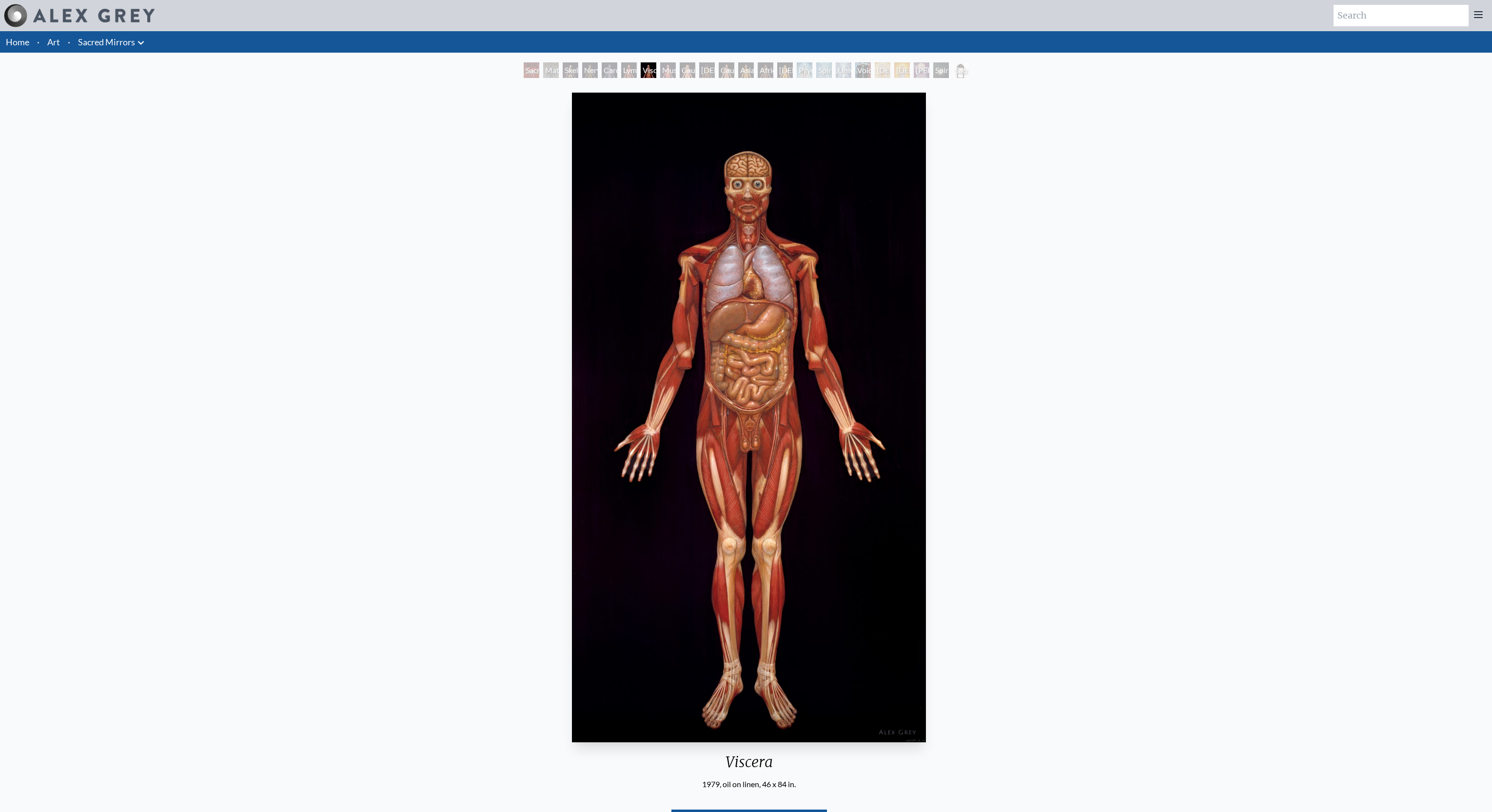
click at [629, 74] on div "Lymphatic System" at bounding box center [629, 70] width 15 height 15
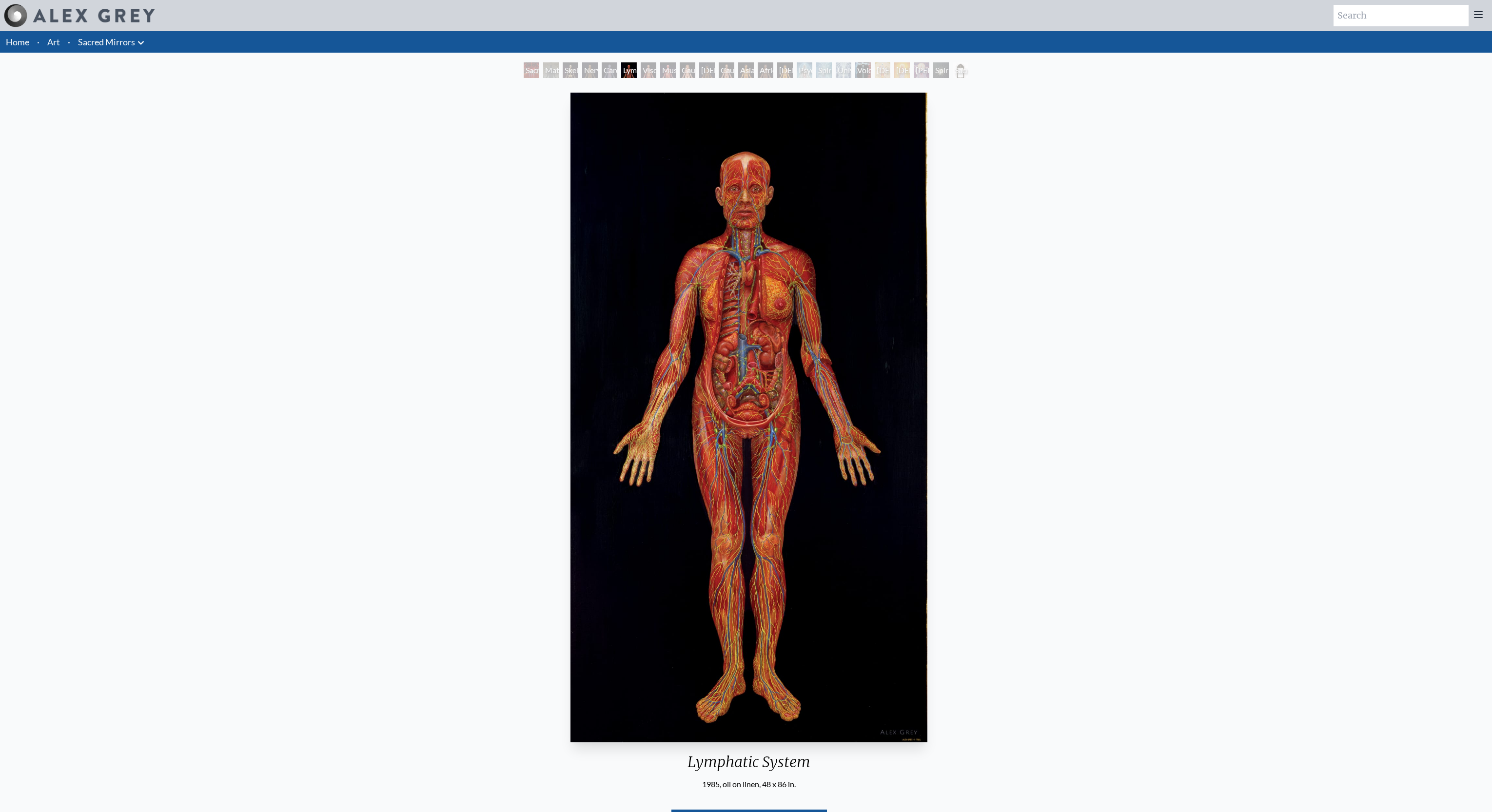
click at [586, 76] on div "Nervous System" at bounding box center [589, 70] width 15 height 15
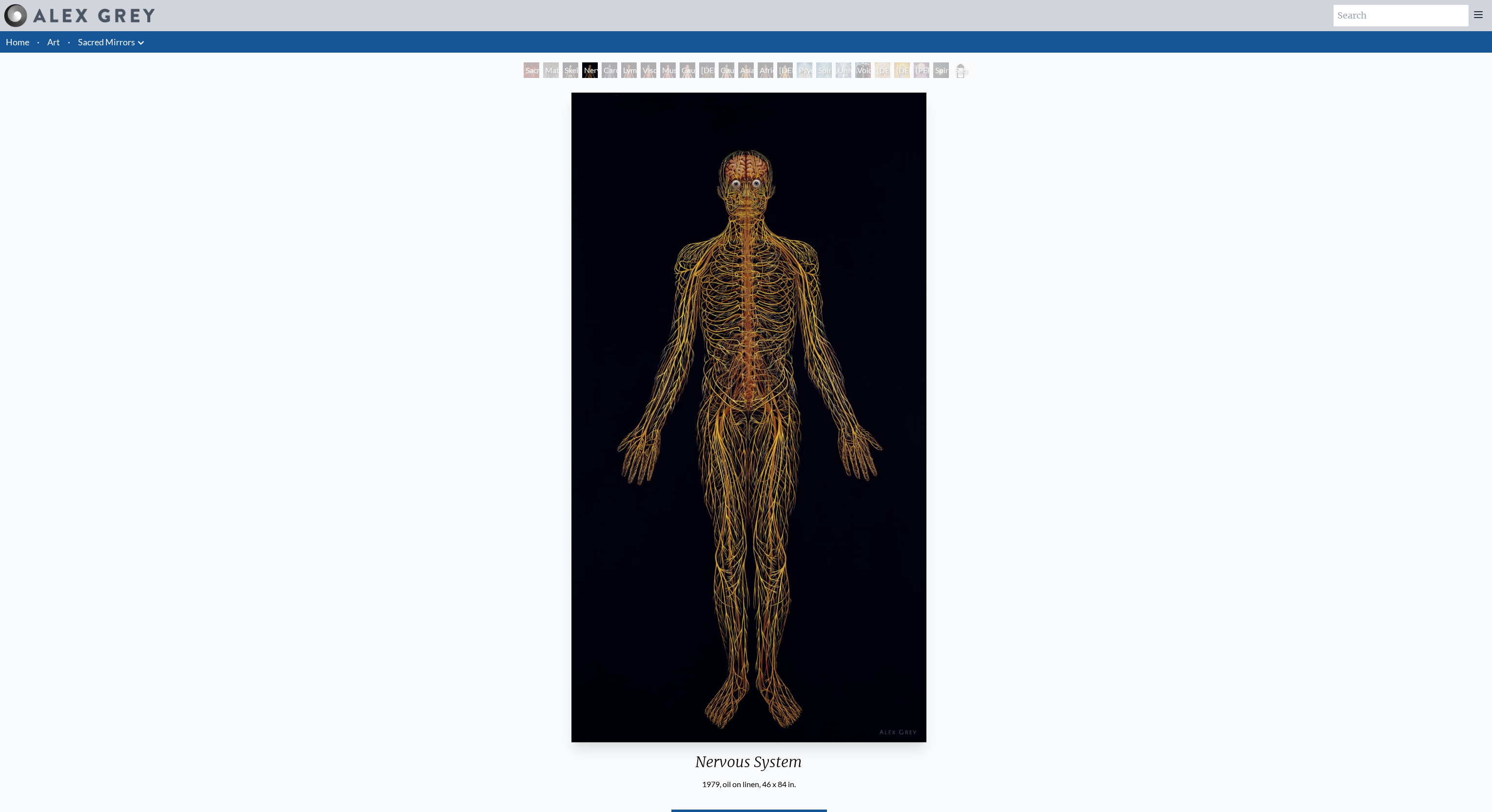
click at [550, 74] on div "Material World" at bounding box center [550, 70] width 15 height 15
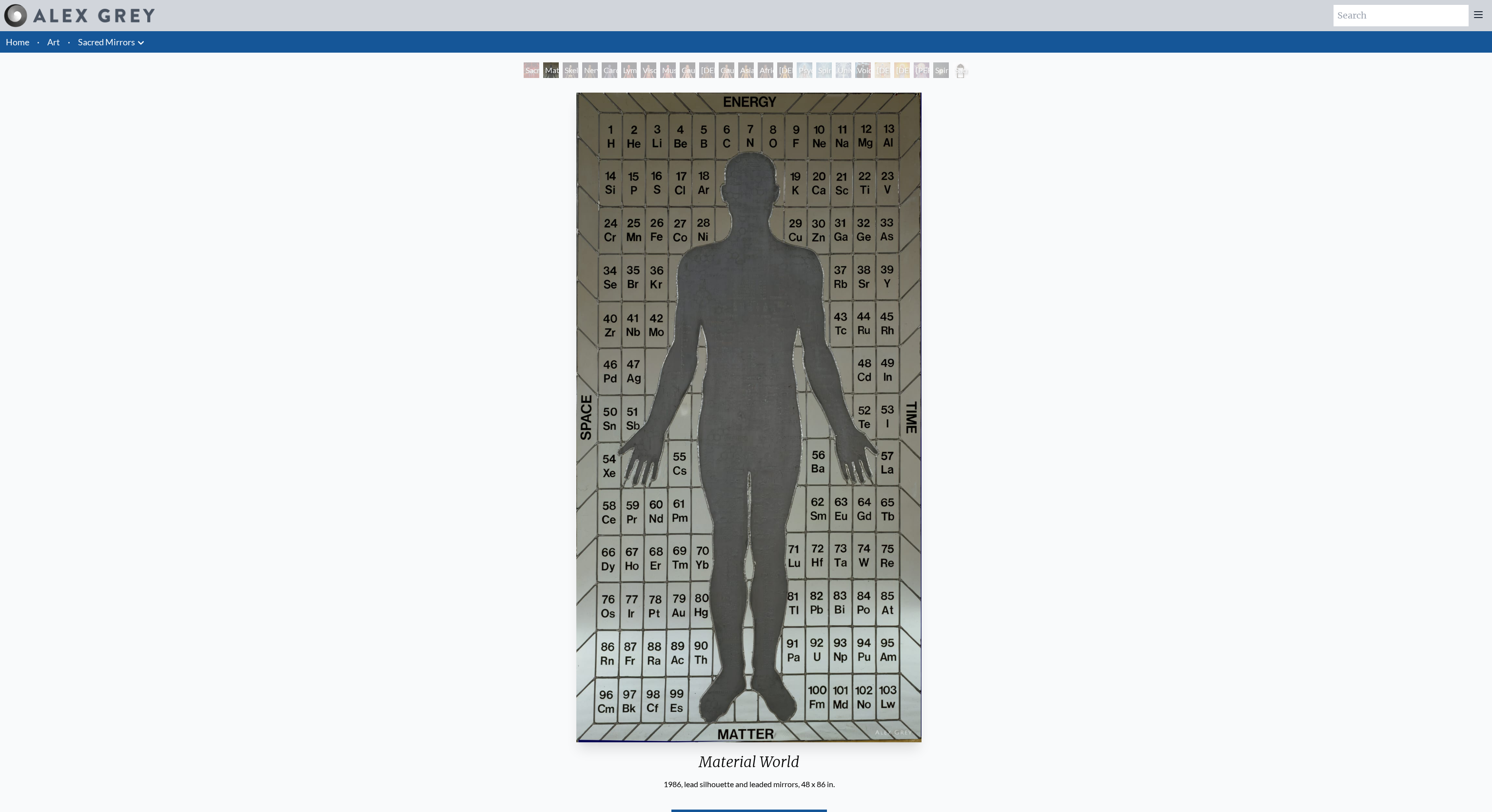
click at [524, 70] on div "Sacred Mirrors Room, Entheon" at bounding box center [531, 70] width 15 height 15
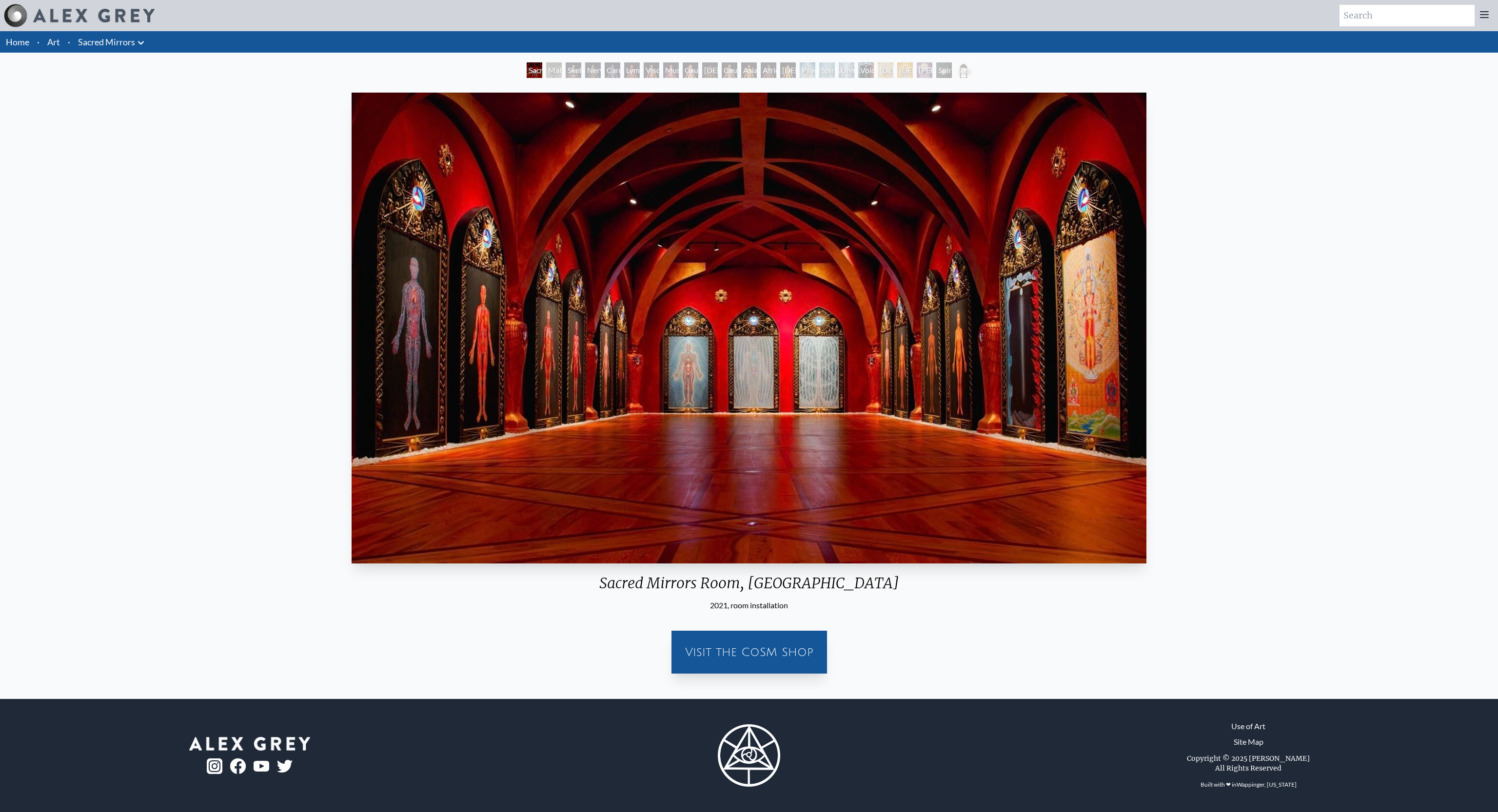
click at [526, 64] on div "Sacred Mirrors Room, Entheon" at bounding box center [534, 70] width 15 height 15
click at [554, 76] on div "Material World" at bounding box center [554, 70] width 15 height 15
